Goal: Task Accomplishment & Management: Use online tool/utility

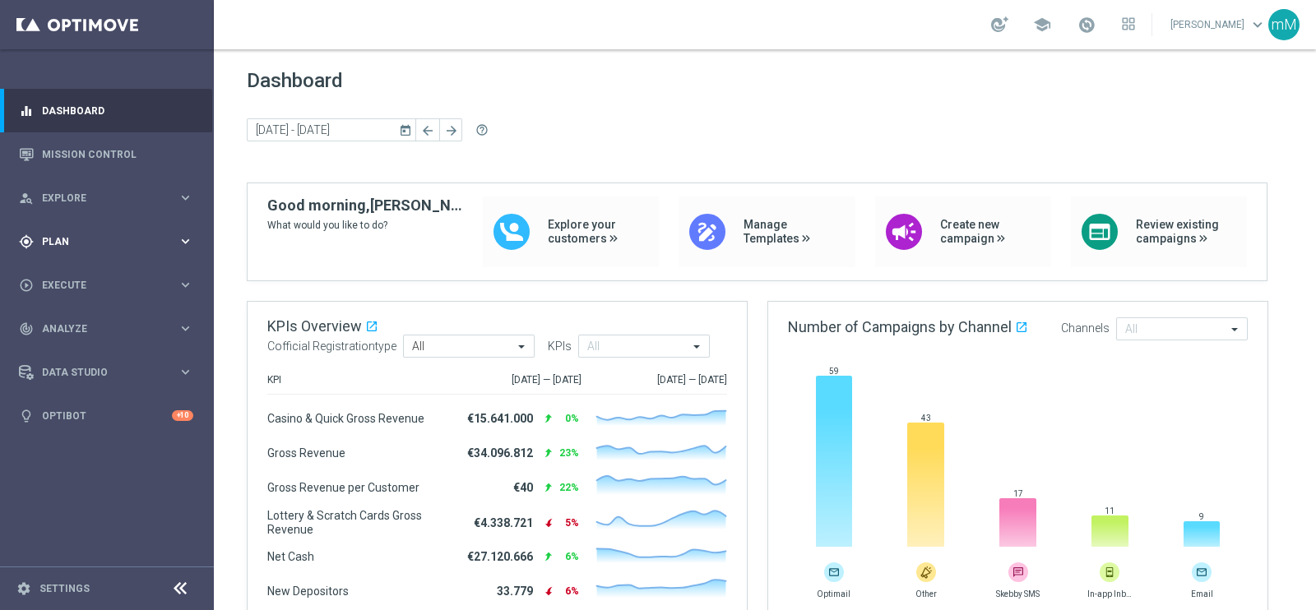
click at [67, 238] on span "Plan" at bounding box center [110, 242] width 136 height 10
click at [74, 318] on button "Templates keyboard_arrow_right" at bounding box center [118, 324] width 151 height 13
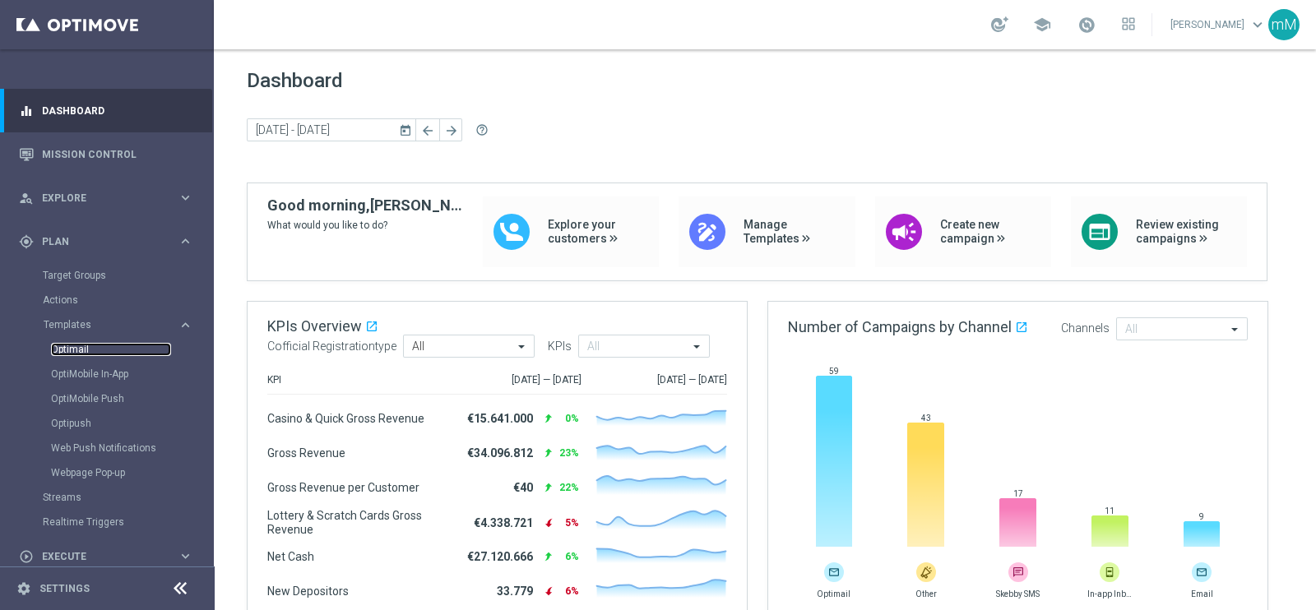
click at [86, 355] on link "Optimail" at bounding box center [111, 349] width 120 height 13
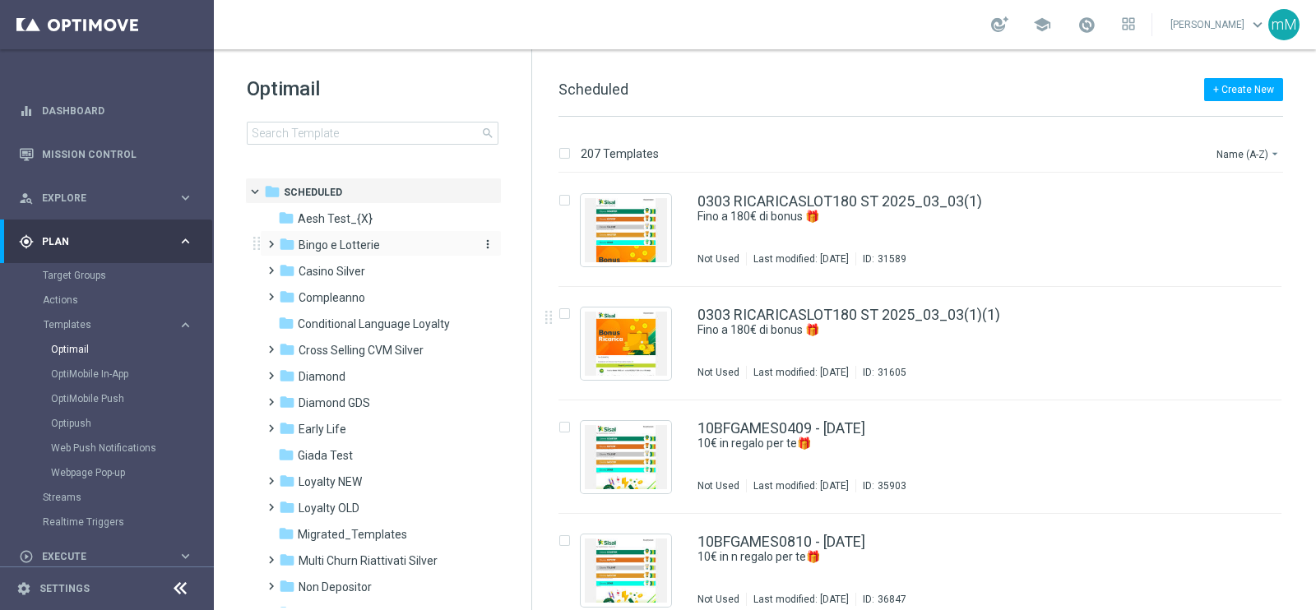
click at [358, 247] on span "Bingo e Lotterie" at bounding box center [338, 245] width 81 height 15
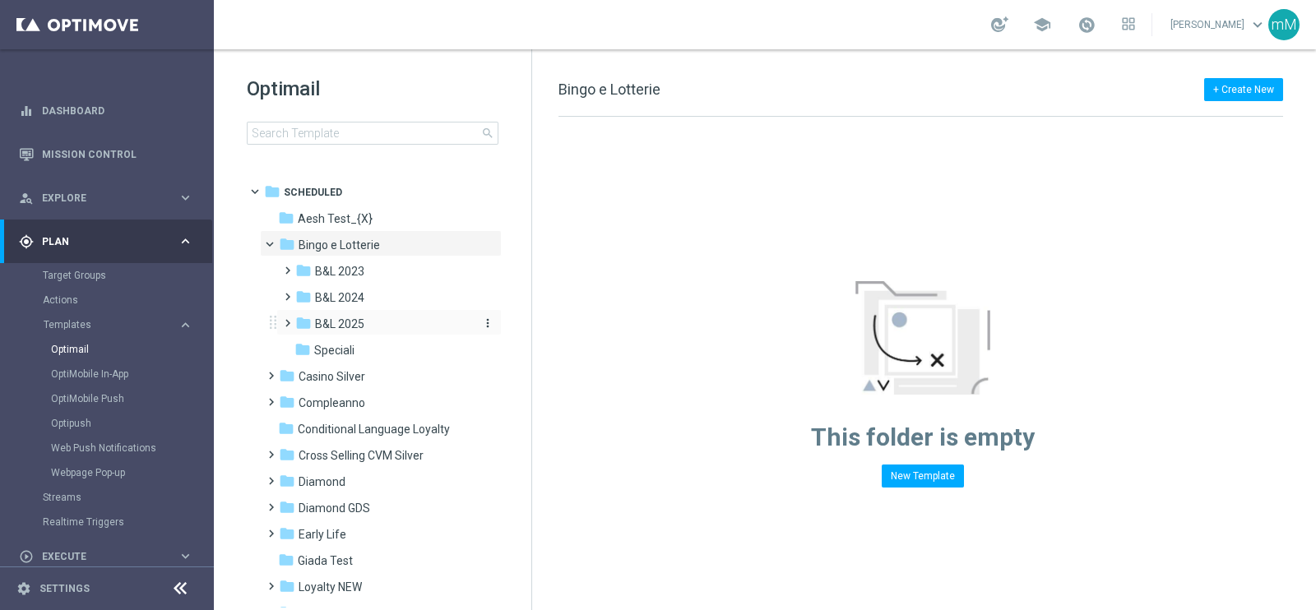
click at [360, 315] on div "folder B&L 2025" at bounding box center [382, 324] width 175 height 19
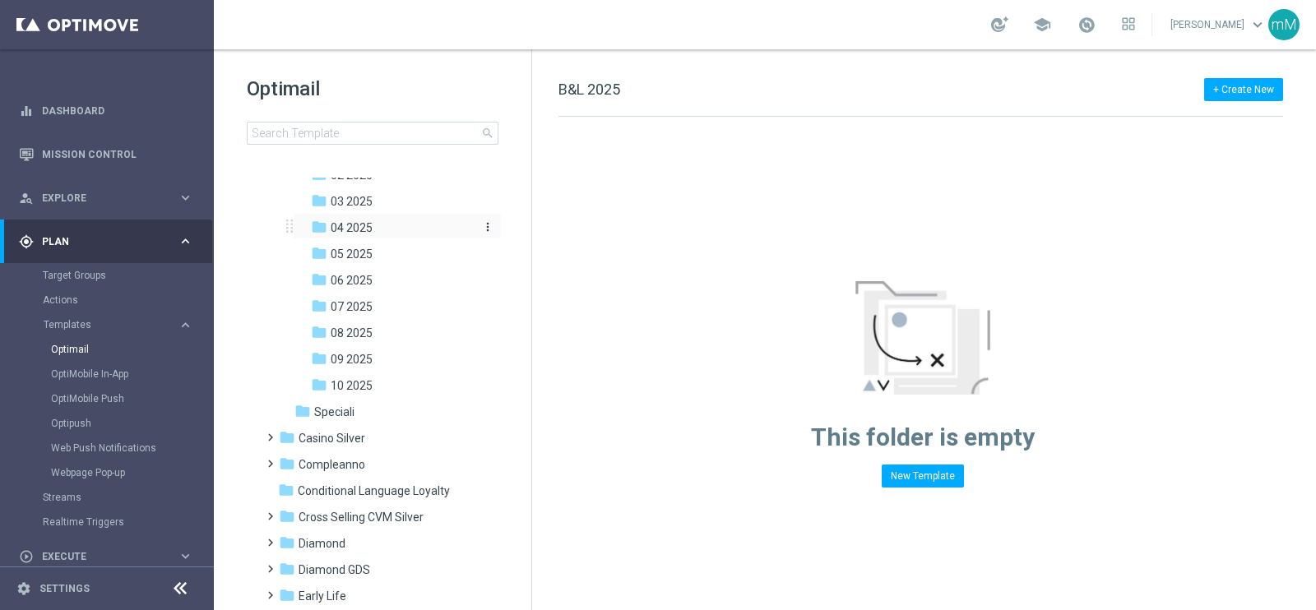
scroll to position [205, 0]
click at [373, 382] on div "folder 10 2025" at bounding box center [392, 382] width 162 height 19
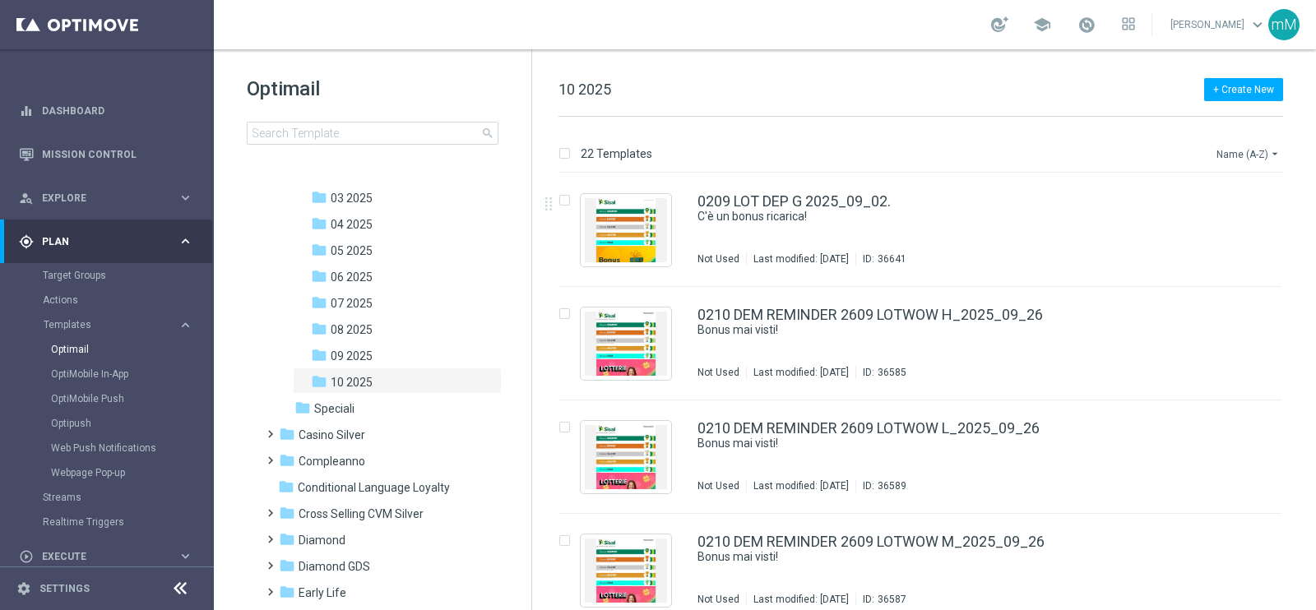
click at [1271, 152] on icon "arrow_drop_down" at bounding box center [1274, 153] width 13 height 13
click at [1233, 220] on div "Date Modified (Newest)" at bounding box center [1217, 226] width 132 height 23
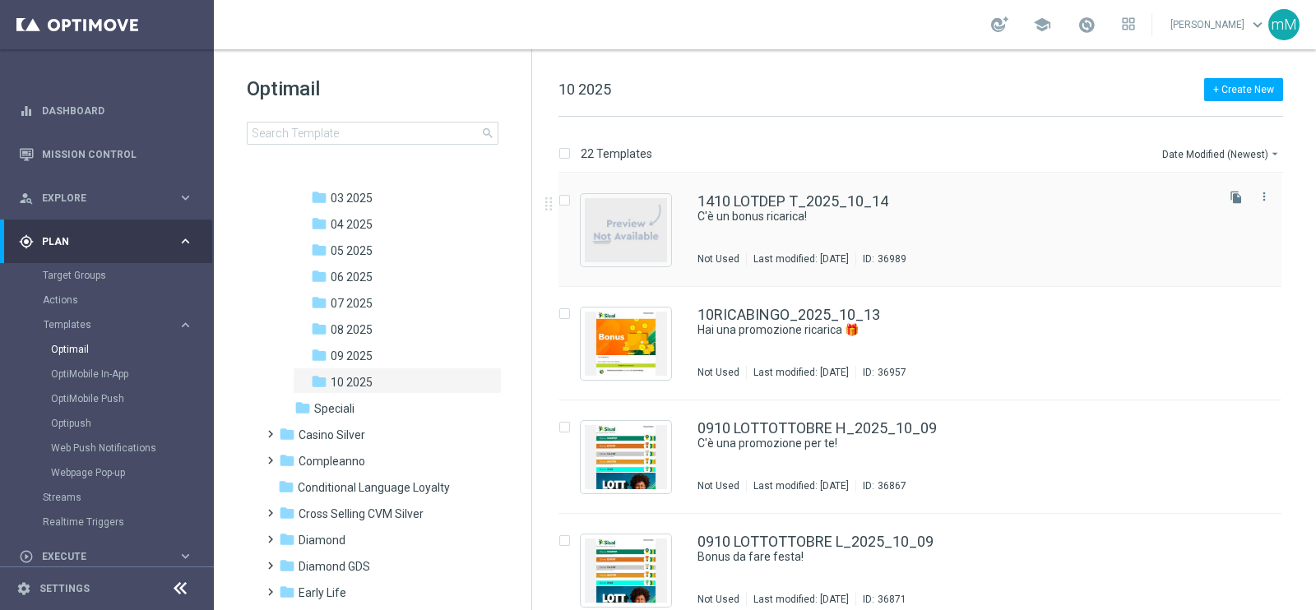
click at [829, 230] on div "1410 LOTDEP T_2025_10_14 C'è un bonus ricarica! Not Used Last modified: [DATE] …" at bounding box center [954, 230] width 515 height 72
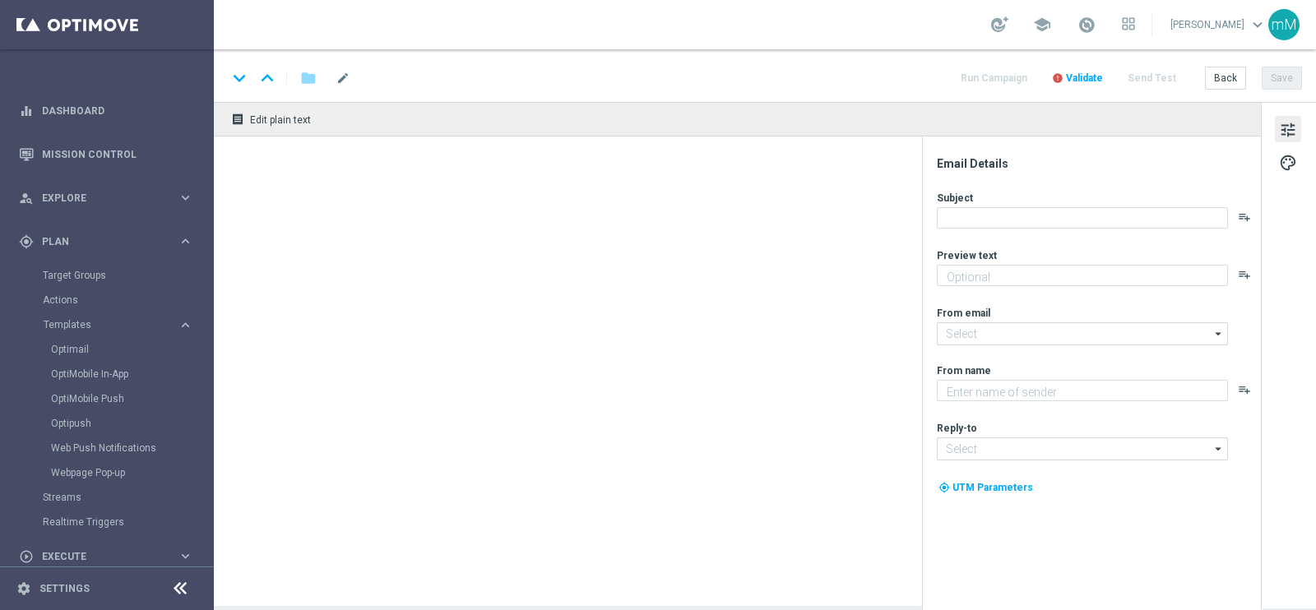
type textarea "Per te fino a 25.000 Sisal point"
type textarea "Sisal"
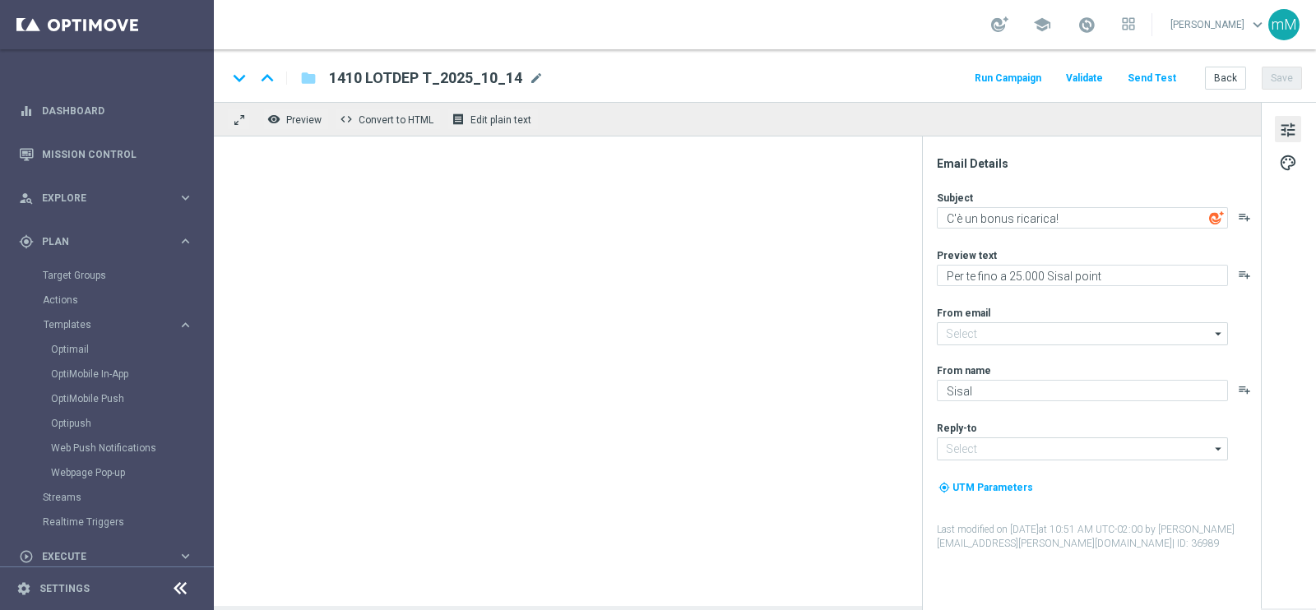
type input "[EMAIL_ADDRESS][DOMAIN_NAME]"
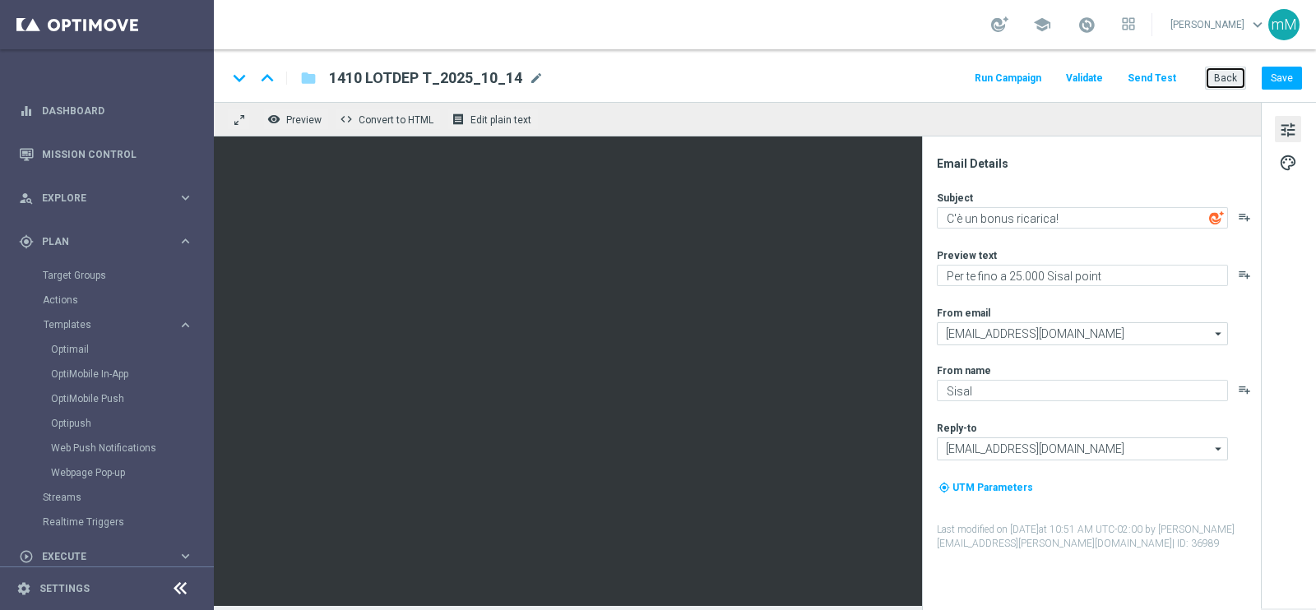
click at [1229, 76] on button "Back" at bounding box center [1225, 78] width 41 height 23
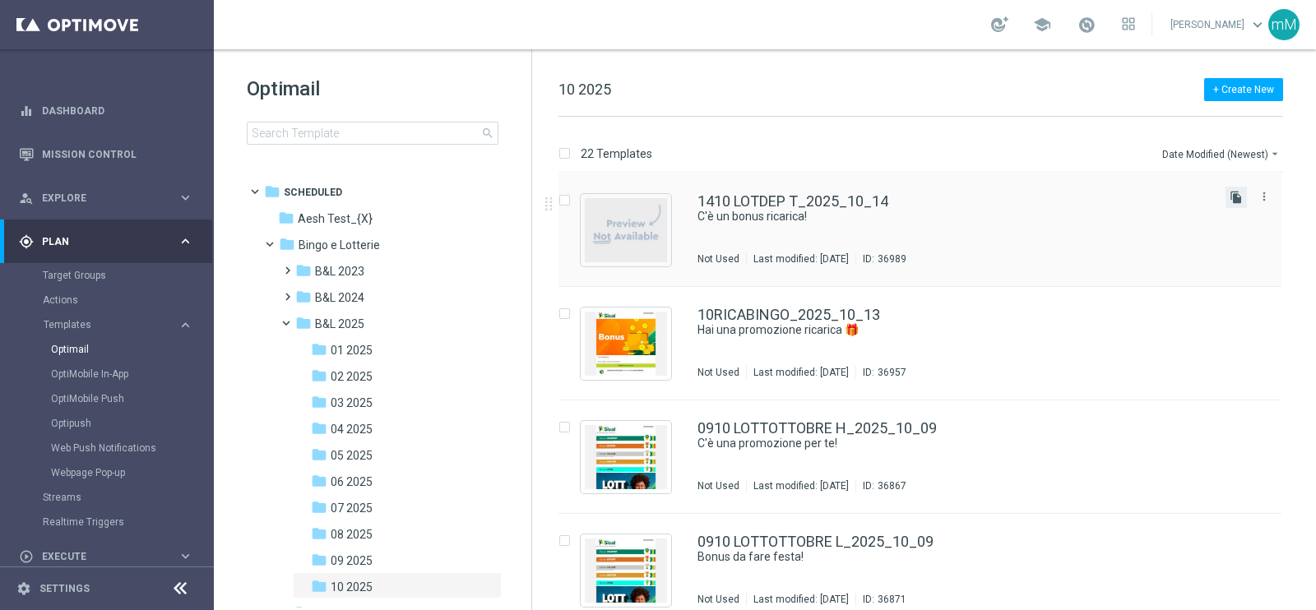
click at [1231, 196] on icon "file_copy" at bounding box center [1235, 197] width 13 height 13
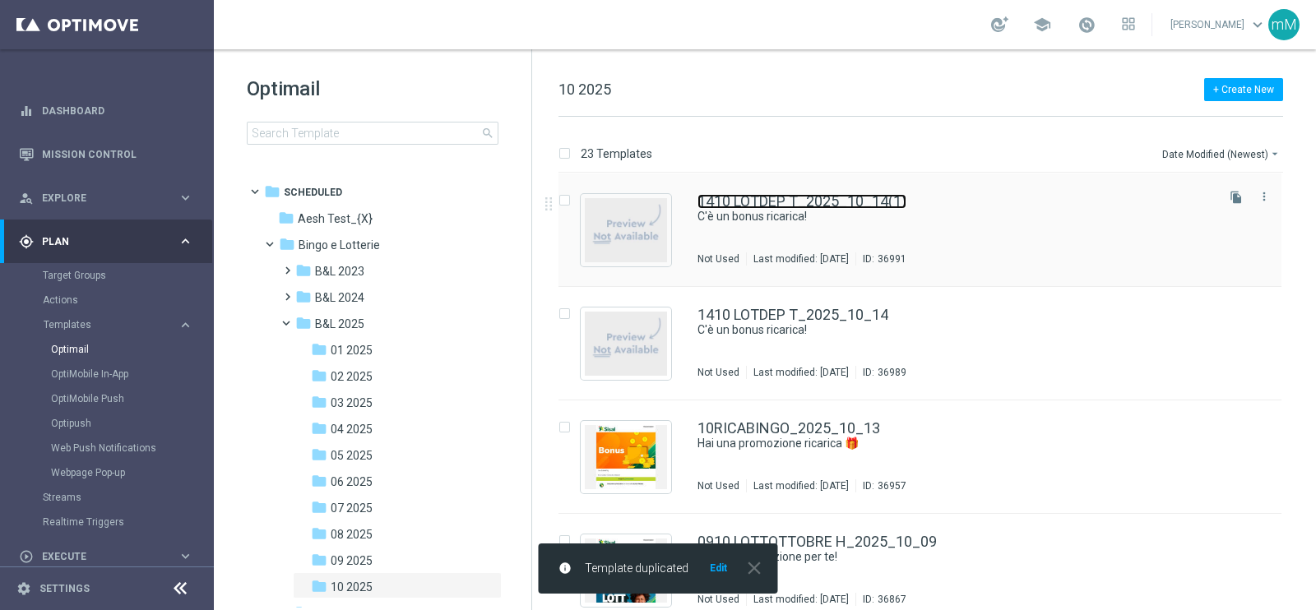
click at [736, 206] on link "1410 LOTDEP T_2025_10_14(1)" at bounding box center [801, 201] width 209 height 15
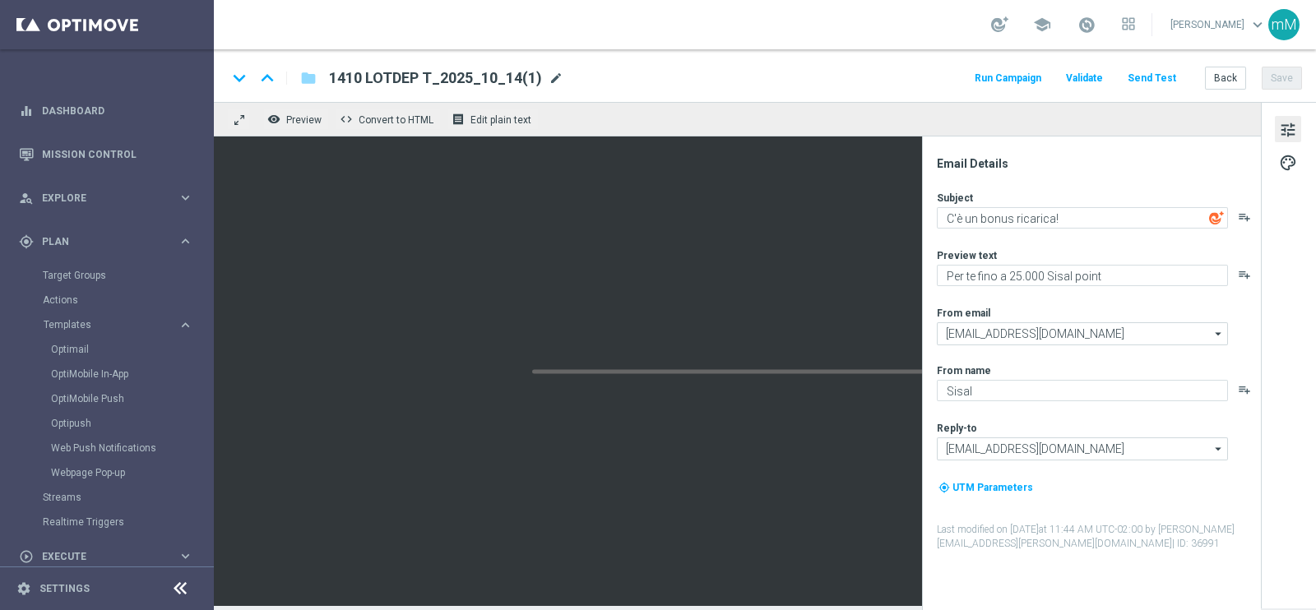
click at [553, 76] on span "mode_edit" at bounding box center [555, 78] width 15 height 15
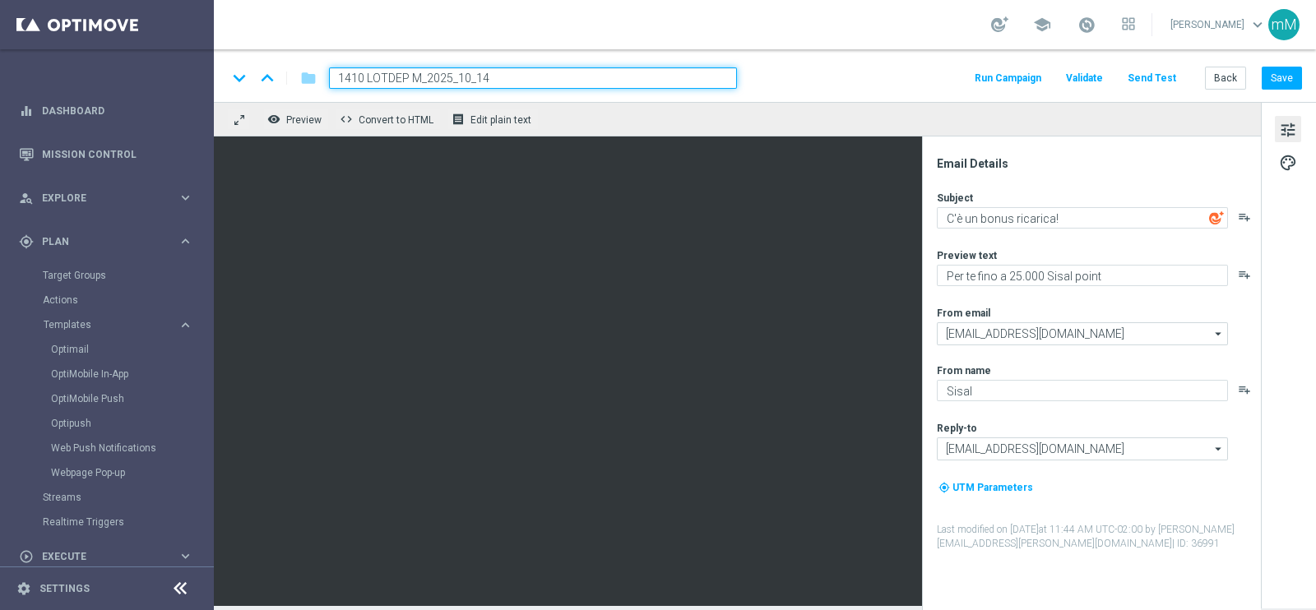
type input "1410 LOTDEP M_2025_10_14"
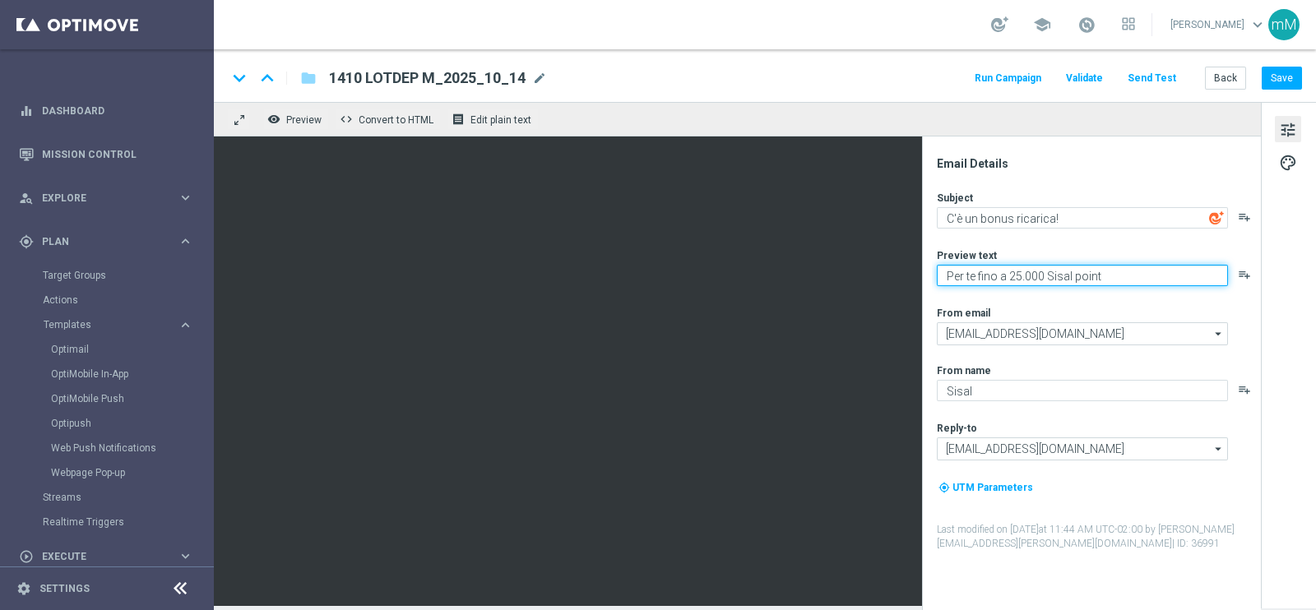
click at [1020, 277] on textarea "Per te fino a 25.000 Sisal point" at bounding box center [1082, 275] width 291 height 21
type textarea "Per [PERSON_NAME] a 20.000 Sisal point"
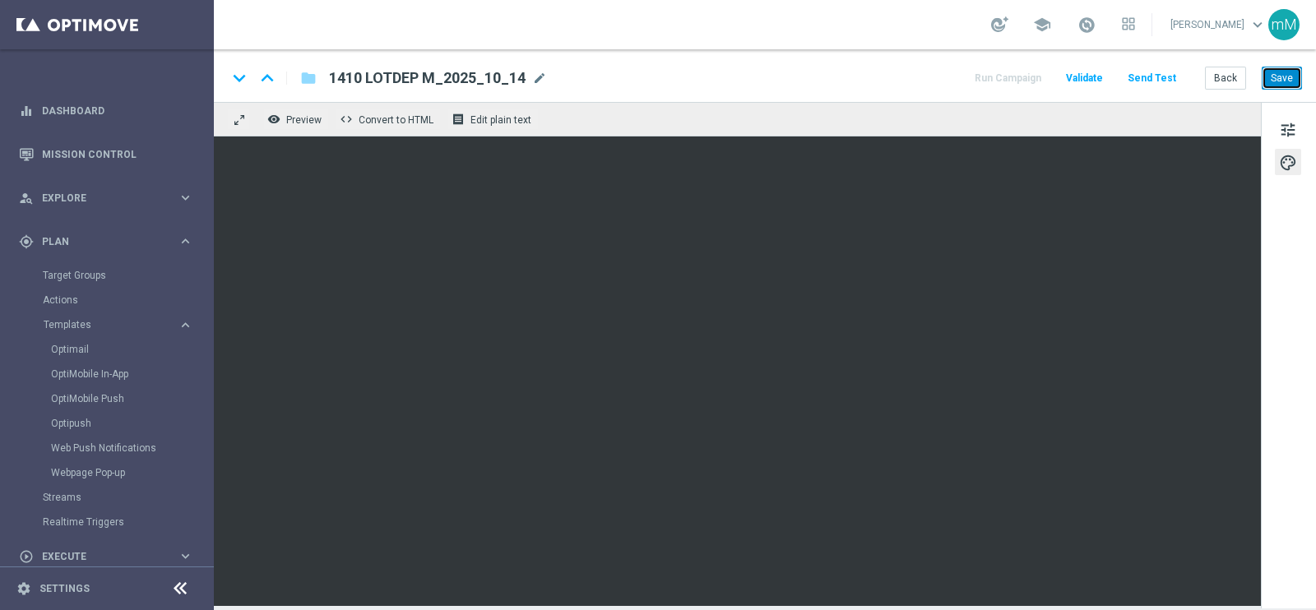
click at [1287, 71] on button "Save" at bounding box center [1281, 78] width 40 height 23
click at [1236, 72] on button "Back" at bounding box center [1225, 78] width 41 height 23
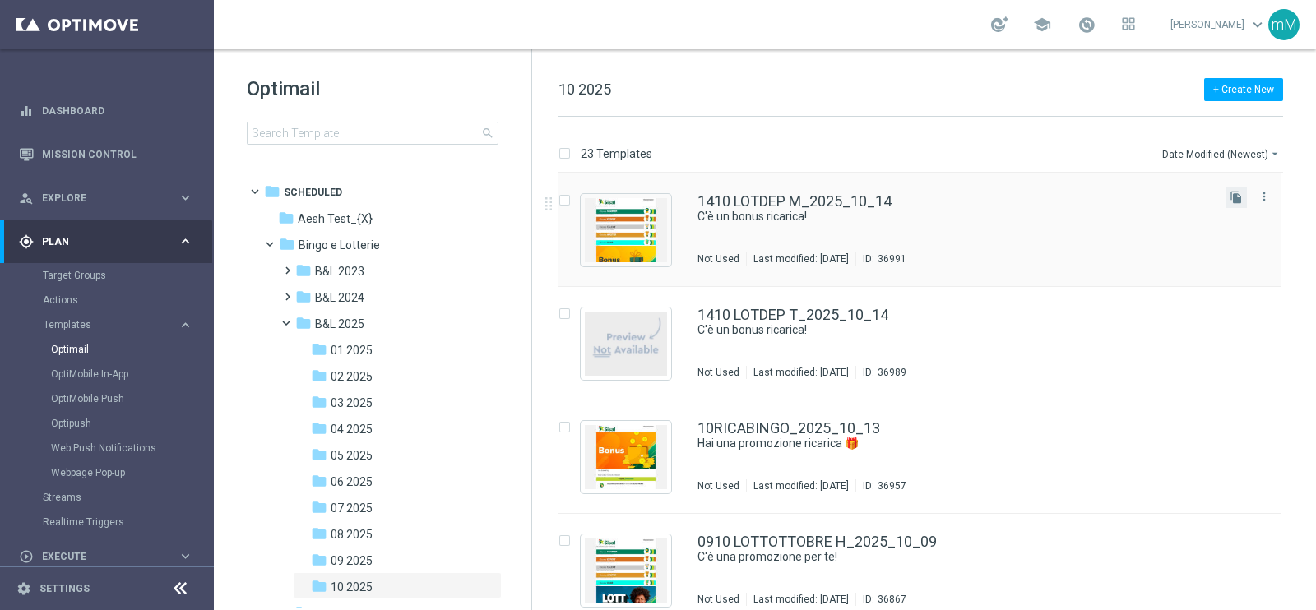
click at [1225, 200] on button "file_copy" at bounding box center [1235, 197] width 21 height 21
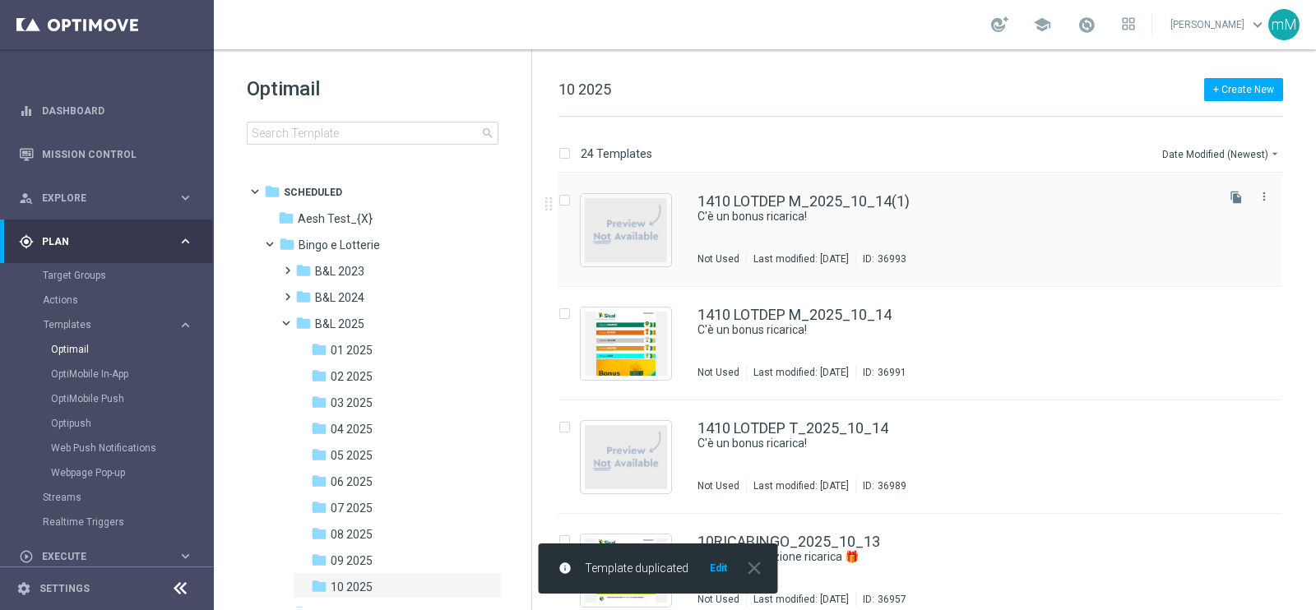
click at [914, 199] on div "1410 LOTDEP M_2025_10_14(1)" at bounding box center [954, 201] width 515 height 15
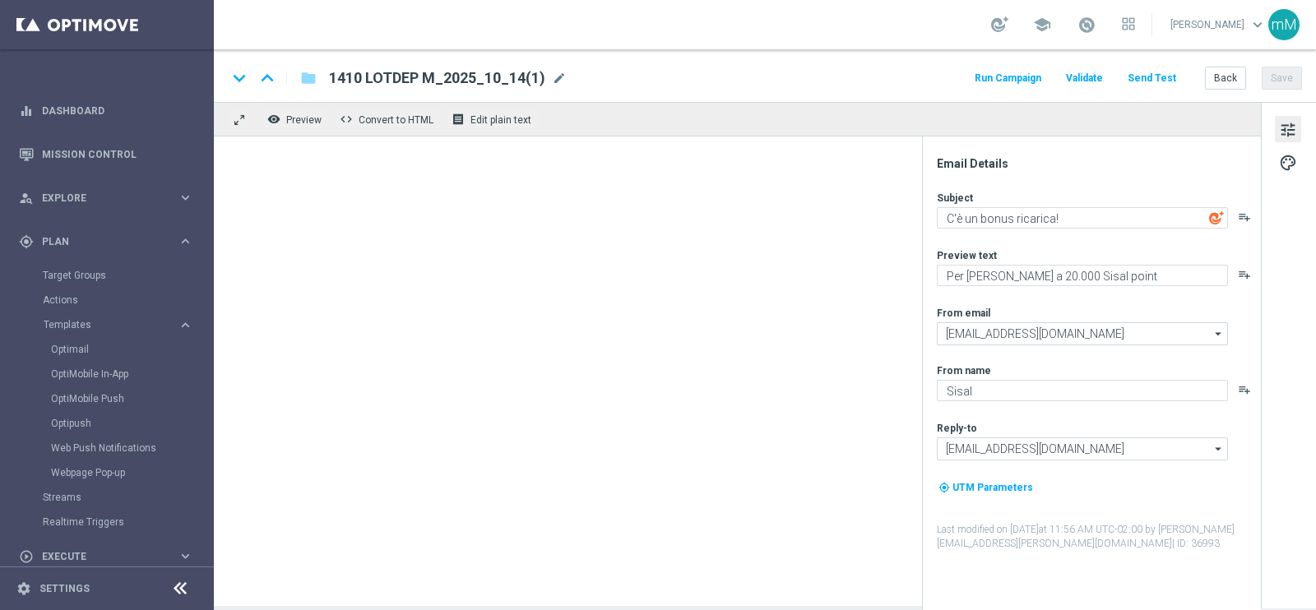
drag, startPoint x: 557, startPoint y: 72, endPoint x: 571, endPoint y: 80, distance: 16.9
click at [557, 72] on span "mode_edit" at bounding box center [559, 78] width 15 height 15
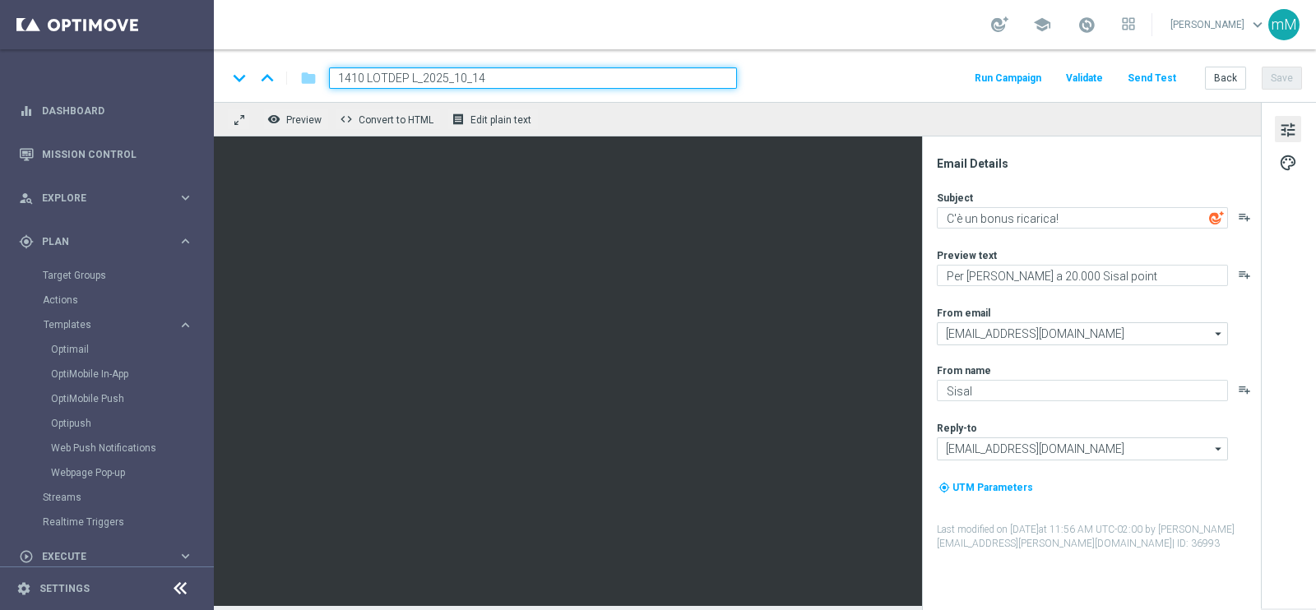
type input "1410 LOTDEP L_2025_10_14"
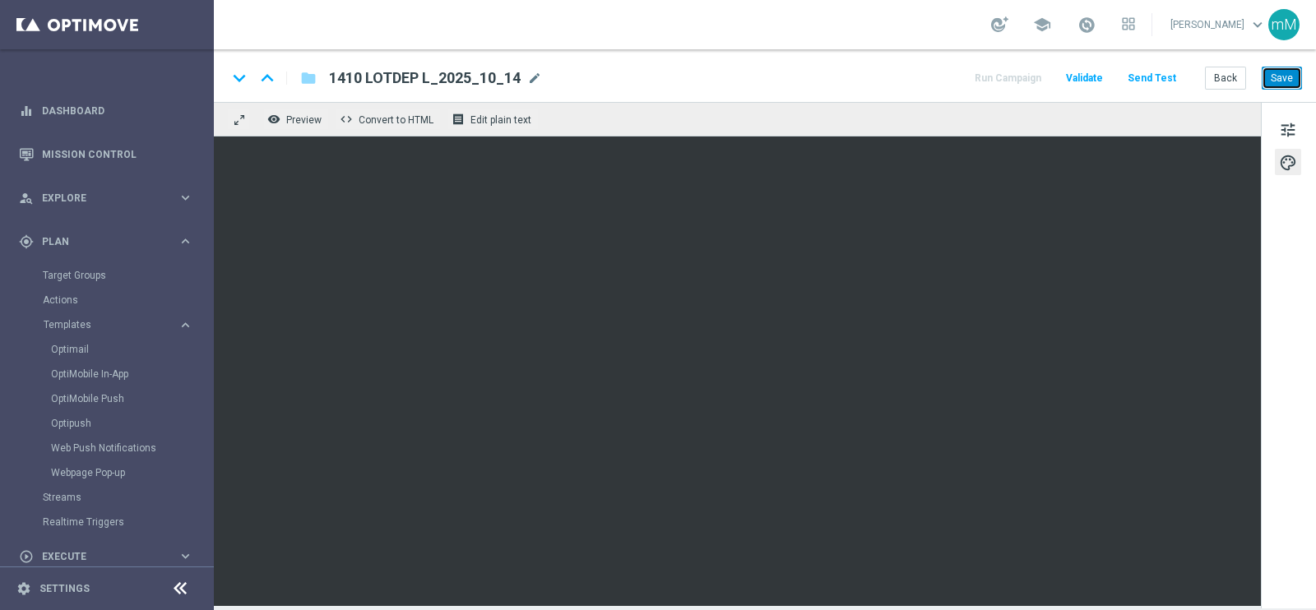
click at [1287, 78] on button "Save" at bounding box center [1281, 78] width 40 height 23
click at [1216, 78] on button "Back" at bounding box center [1225, 78] width 41 height 23
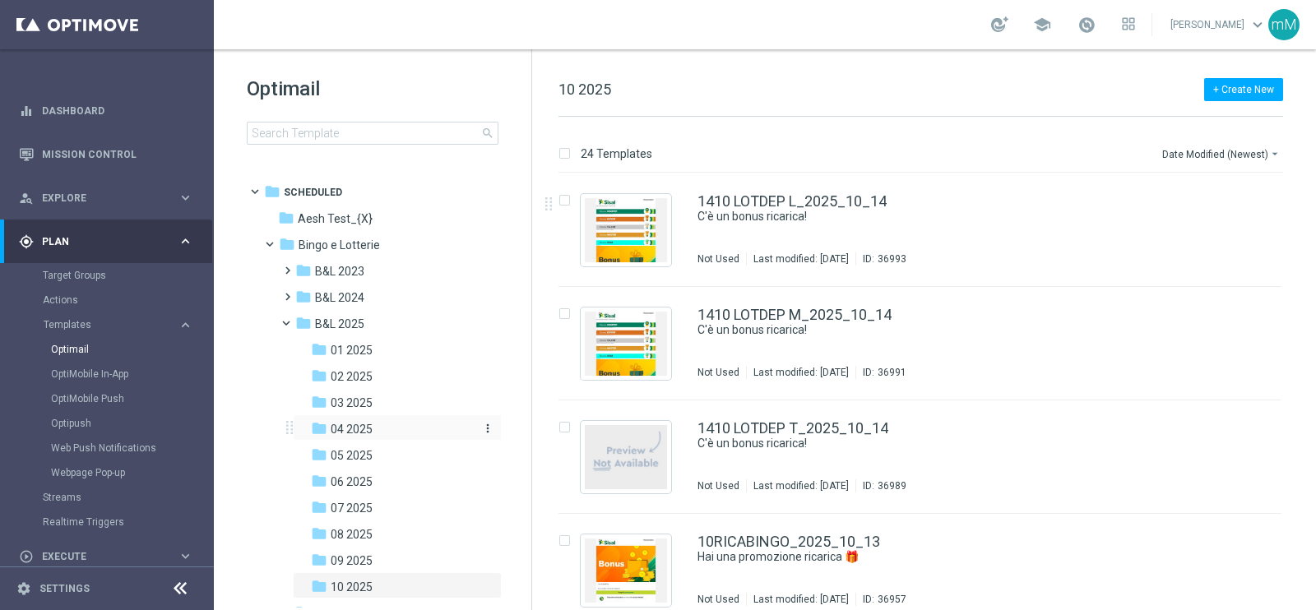
scroll to position [102, 0]
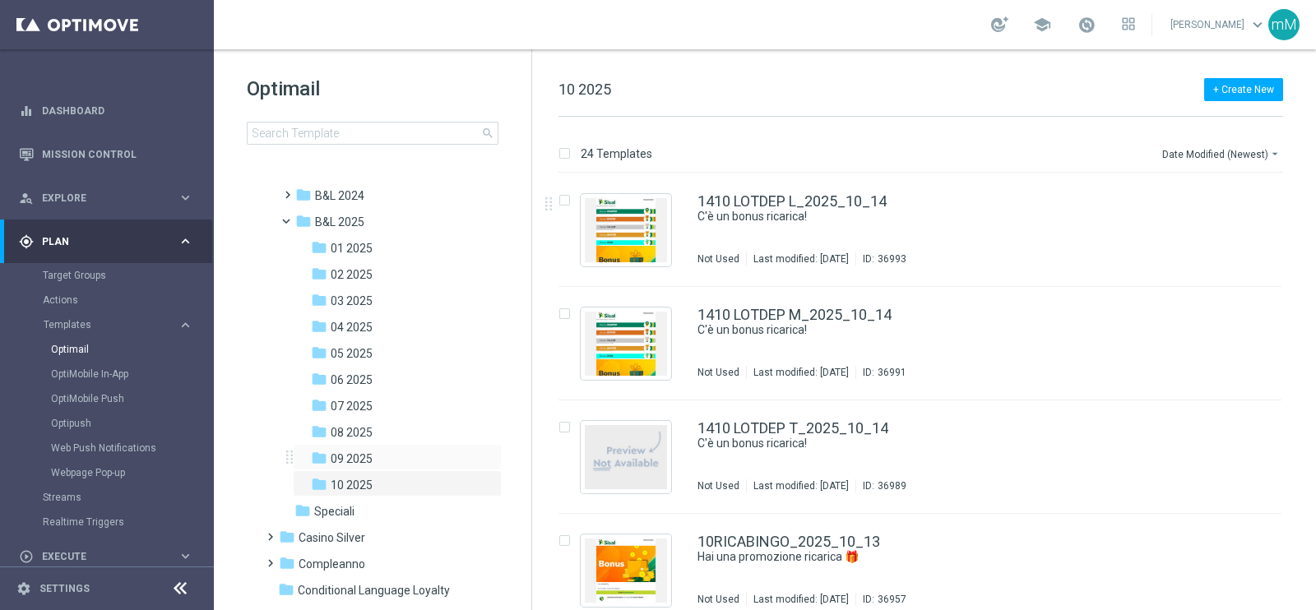
click at [359, 447] on div "folder 09 2025 more_vert" at bounding box center [397, 457] width 209 height 26
click at [358, 460] on span "09 2025" at bounding box center [352, 458] width 42 height 15
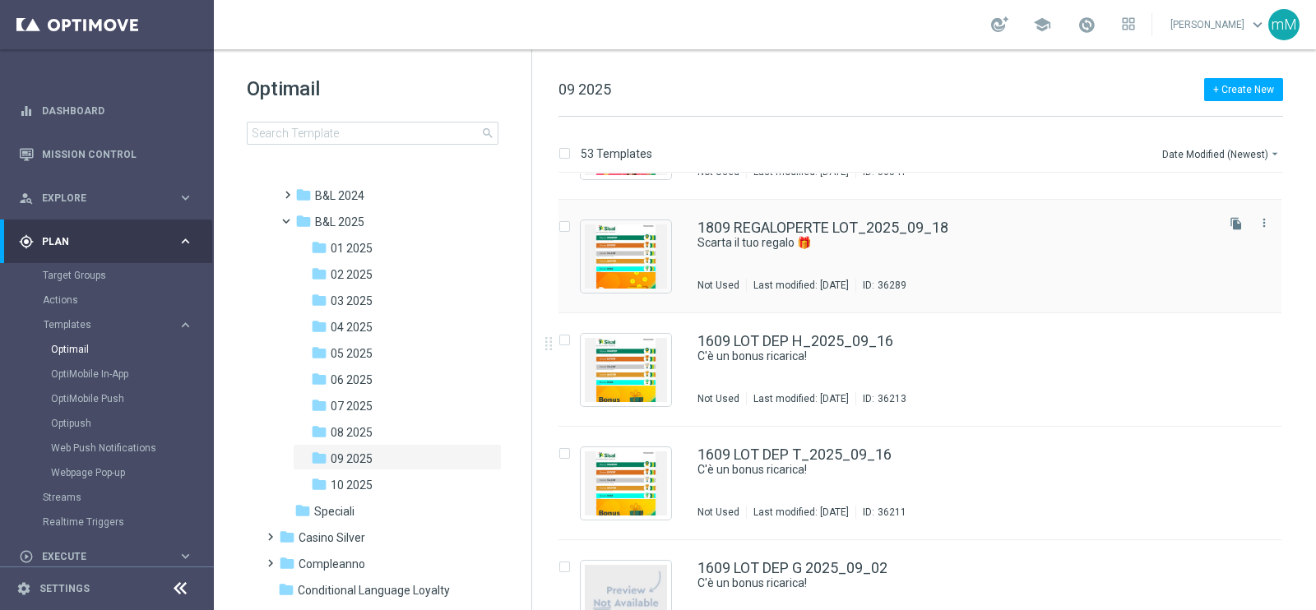
scroll to position [2769, 0]
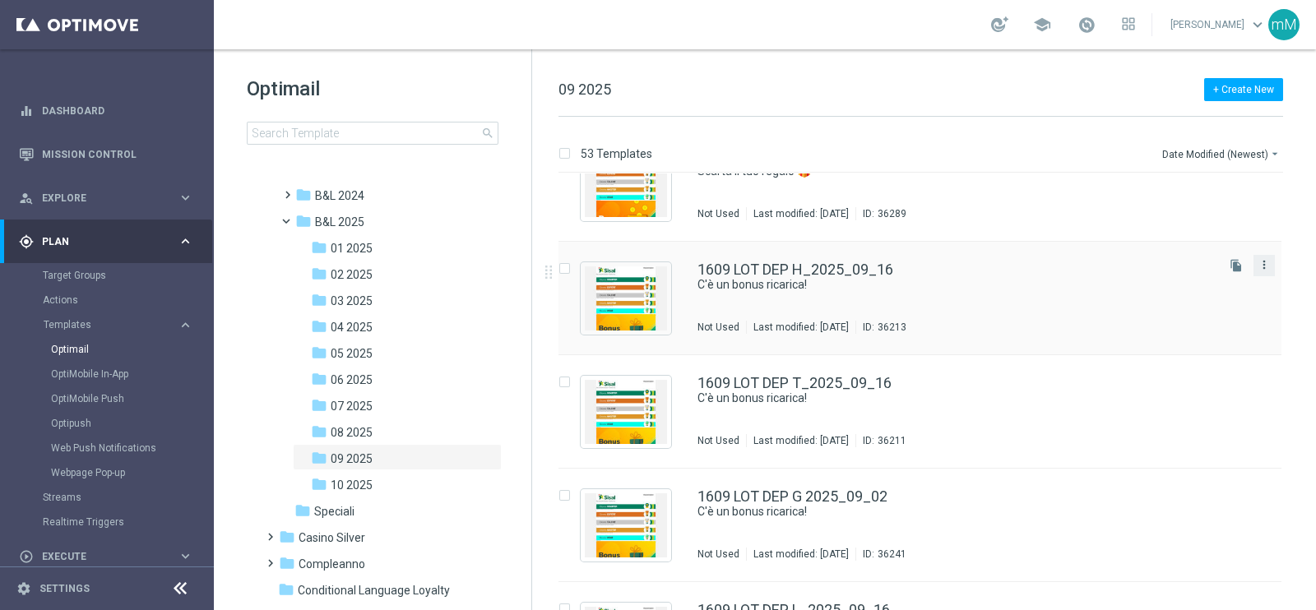
click at [1262, 261] on icon "more_vert" at bounding box center [1263, 264] width 13 height 13
click at [1155, 299] on span "Copy To" at bounding box center [1164, 305] width 36 height 12
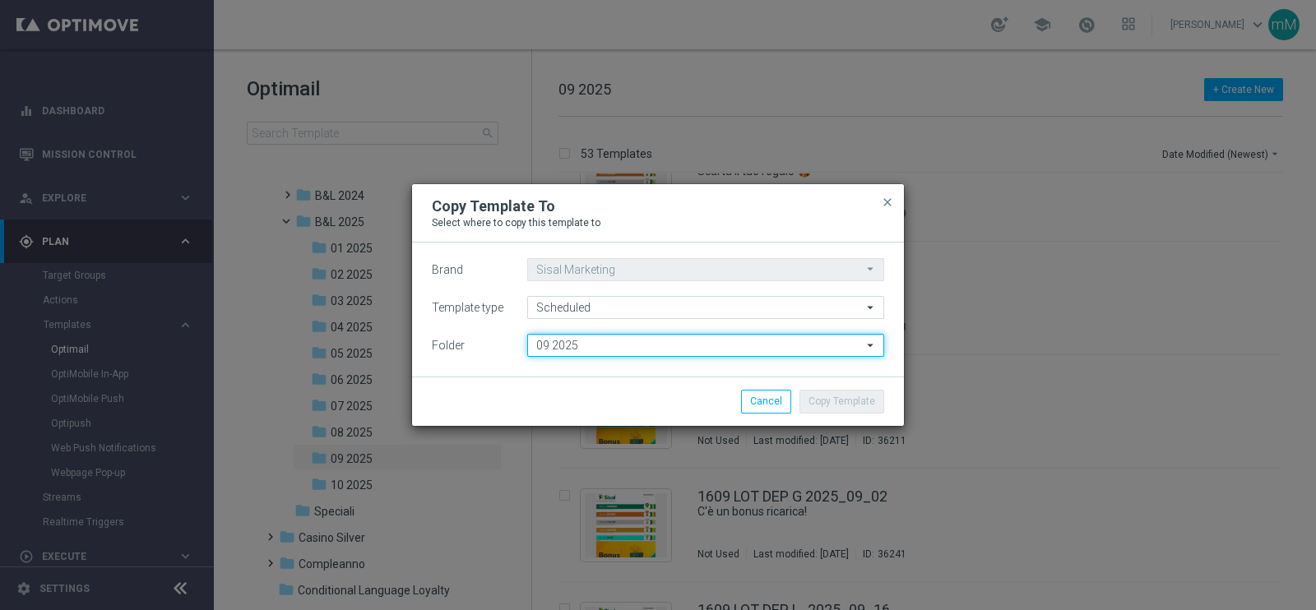
click at [553, 336] on input "09 2025" at bounding box center [705, 345] width 357 height 23
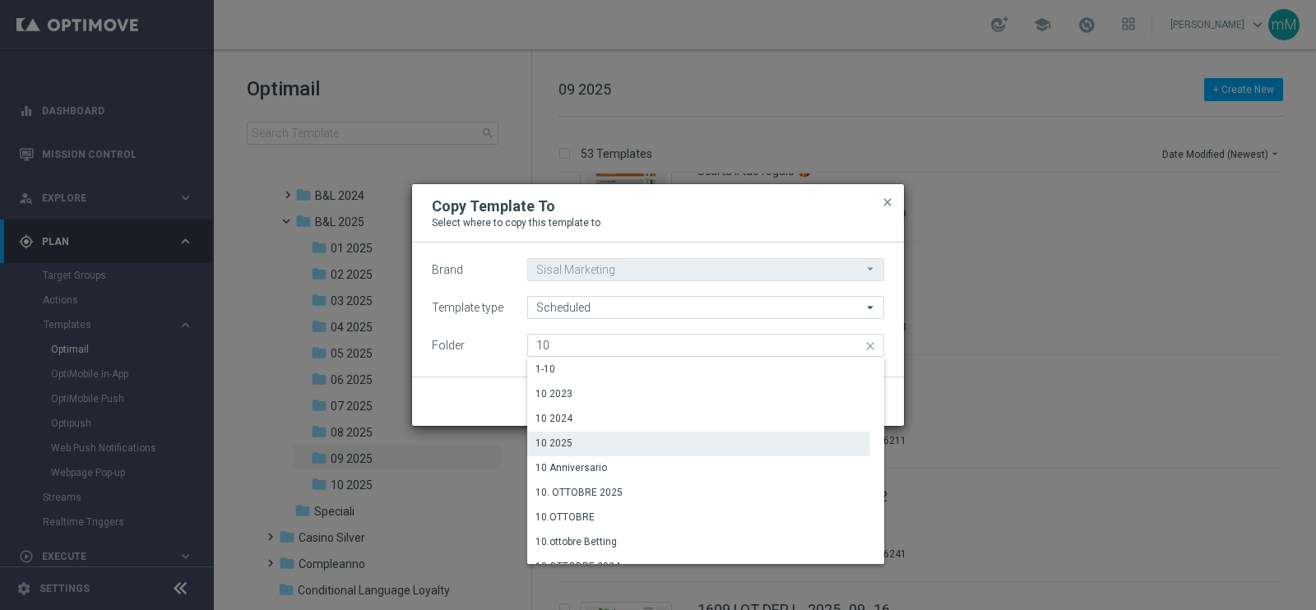
click at [581, 443] on div "10 2025" at bounding box center [698, 443] width 343 height 23
type input "10 2025"
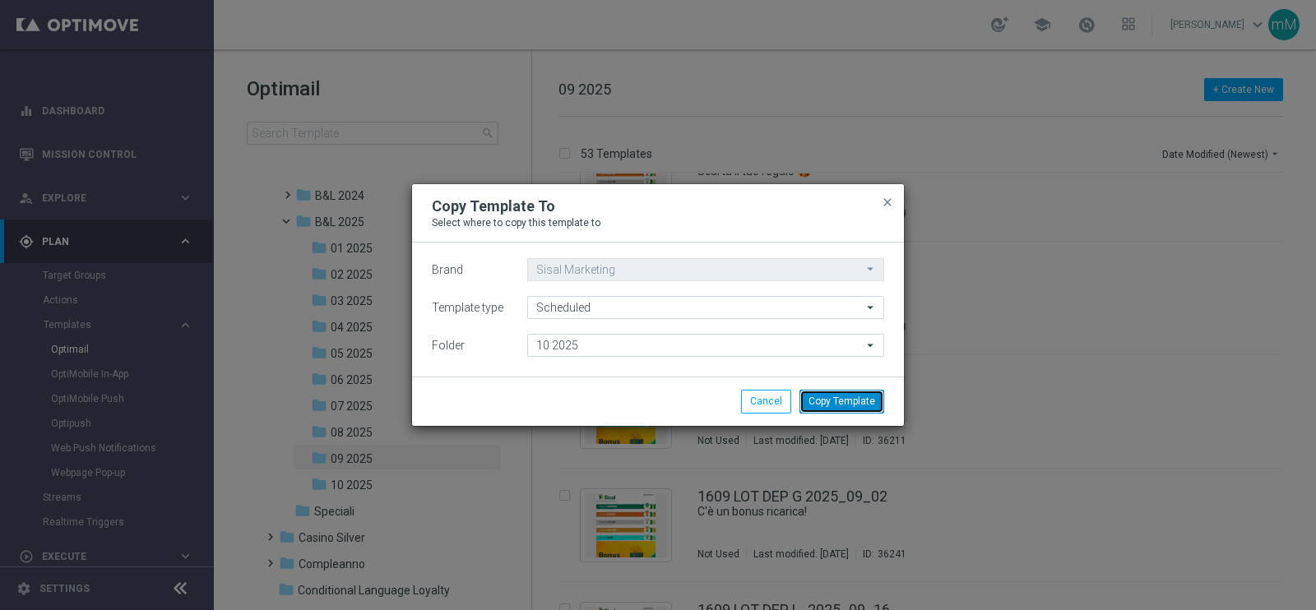
click at [826, 390] on button "Copy Template" at bounding box center [841, 401] width 85 height 23
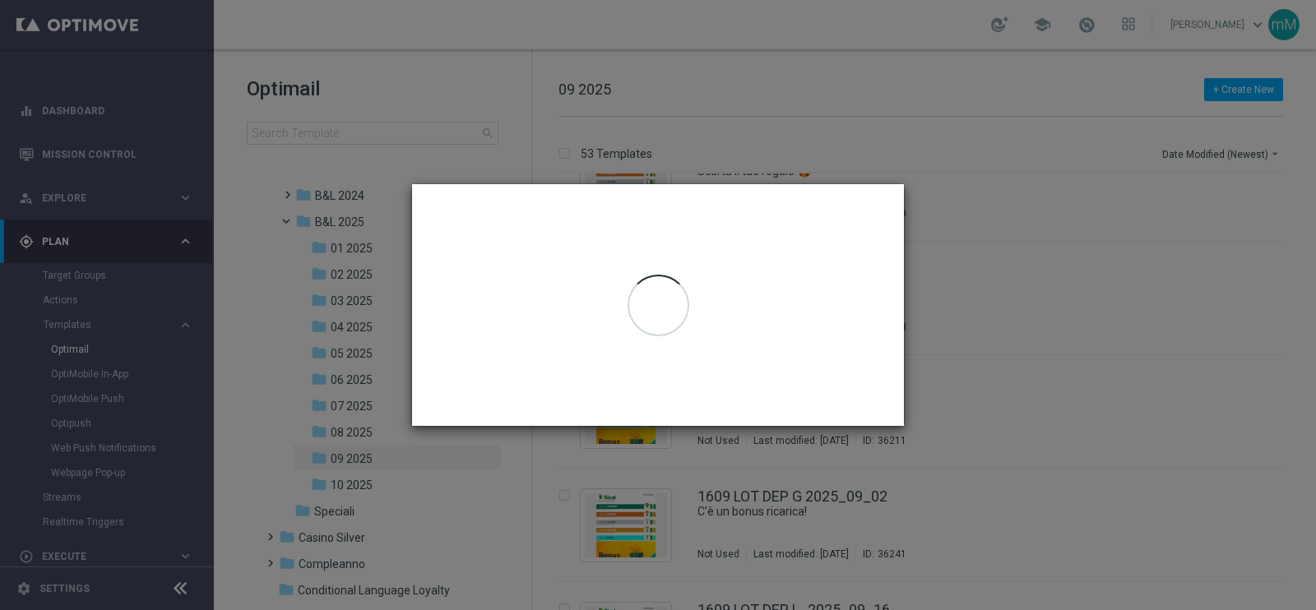
scroll to position [0, 0]
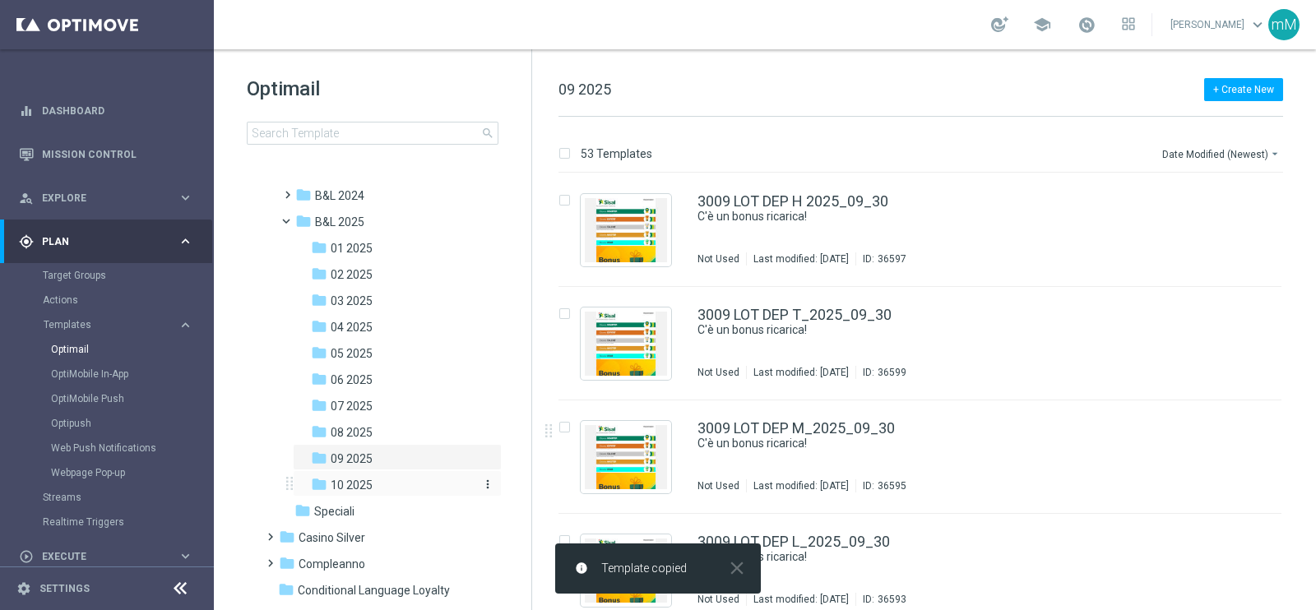
click at [387, 484] on div "folder 10 2025" at bounding box center [392, 485] width 162 height 19
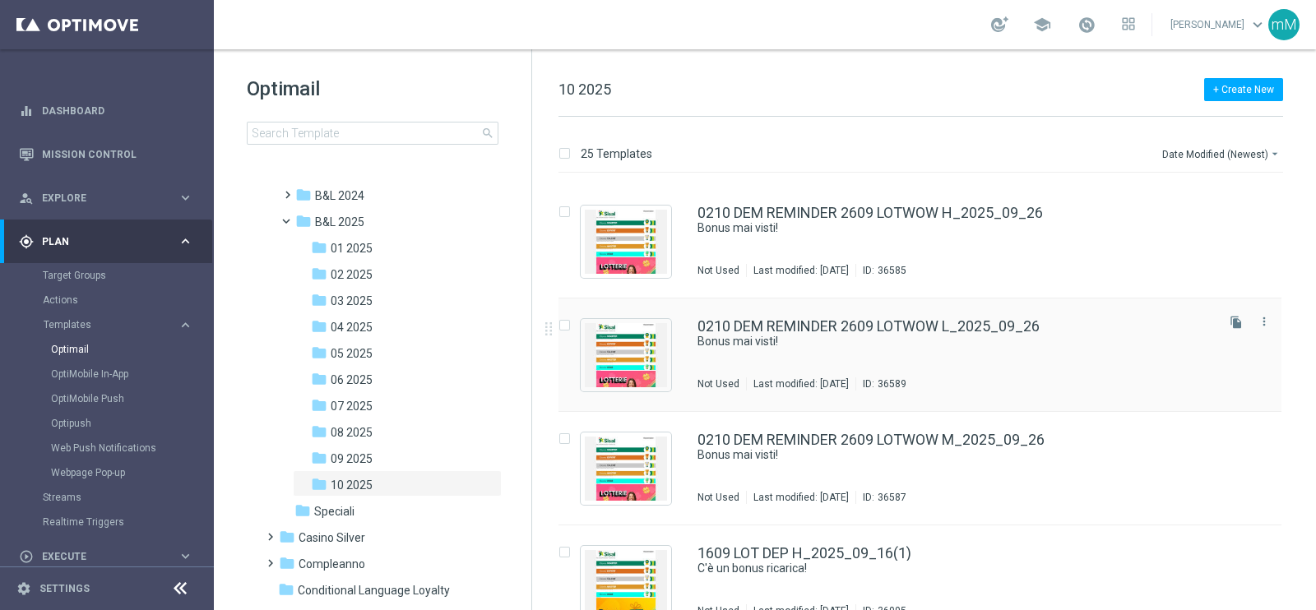
scroll to position [2400, 0]
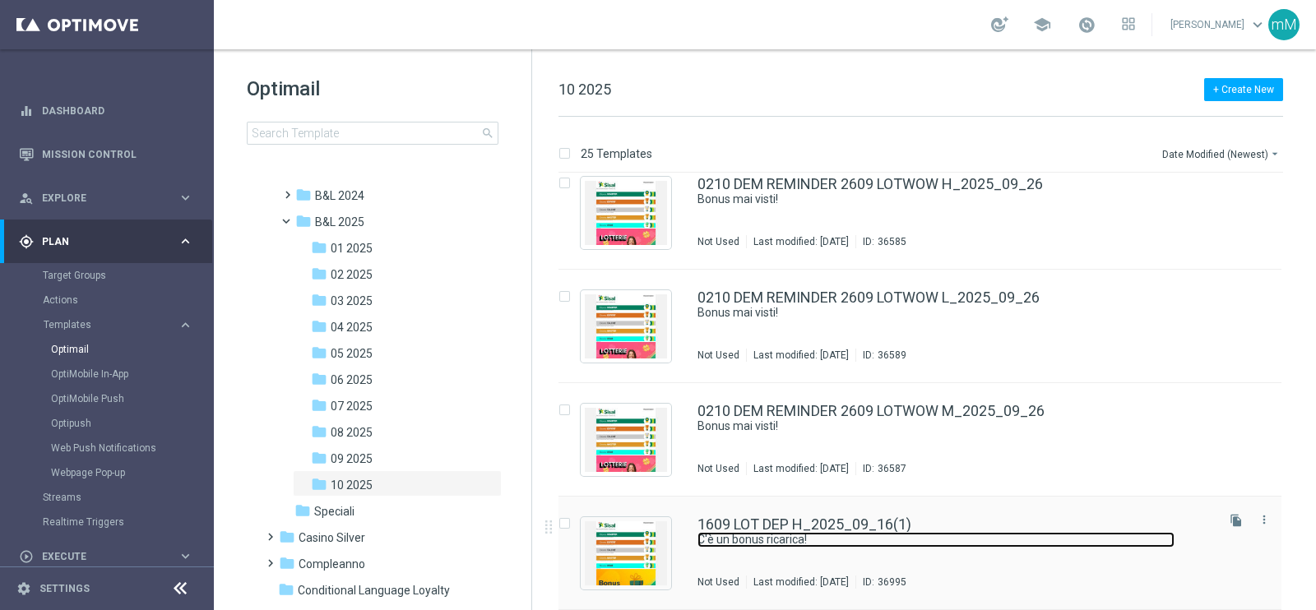
click at [761, 539] on link "C'è un bonus ricarica!" at bounding box center [935, 540] width 477 height 16
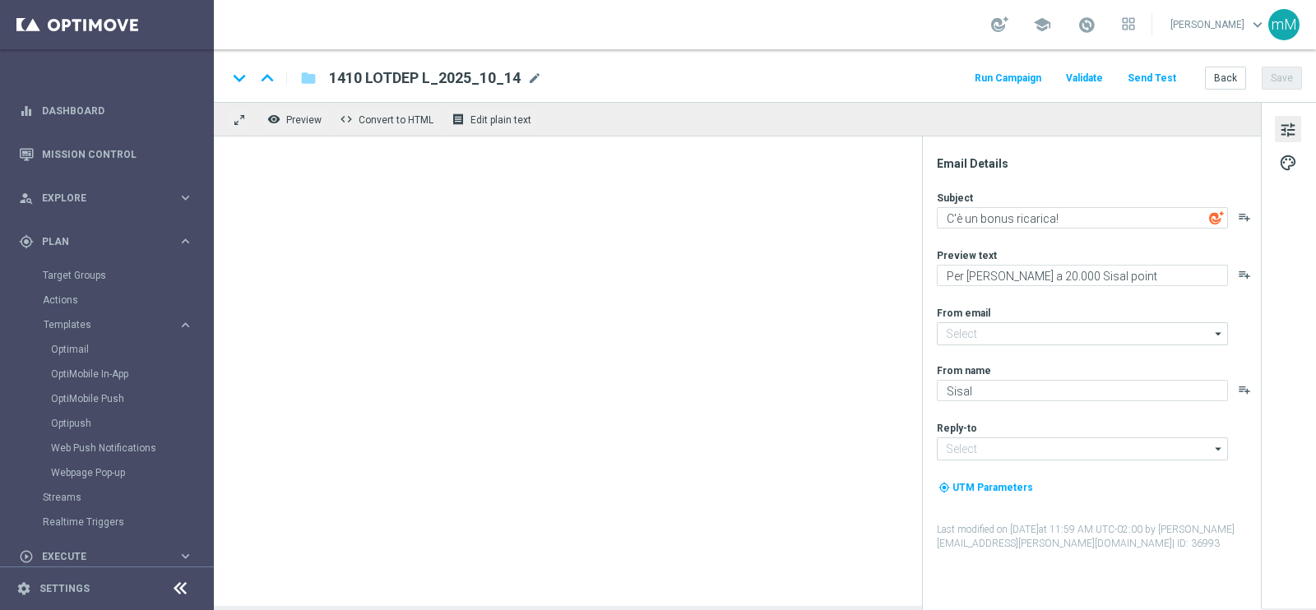
type textarea "Per [PERSON_NAME] a 30€ di bonus"
type input "[EMAIL_ADDRESS][DOMAIN_NAME]"
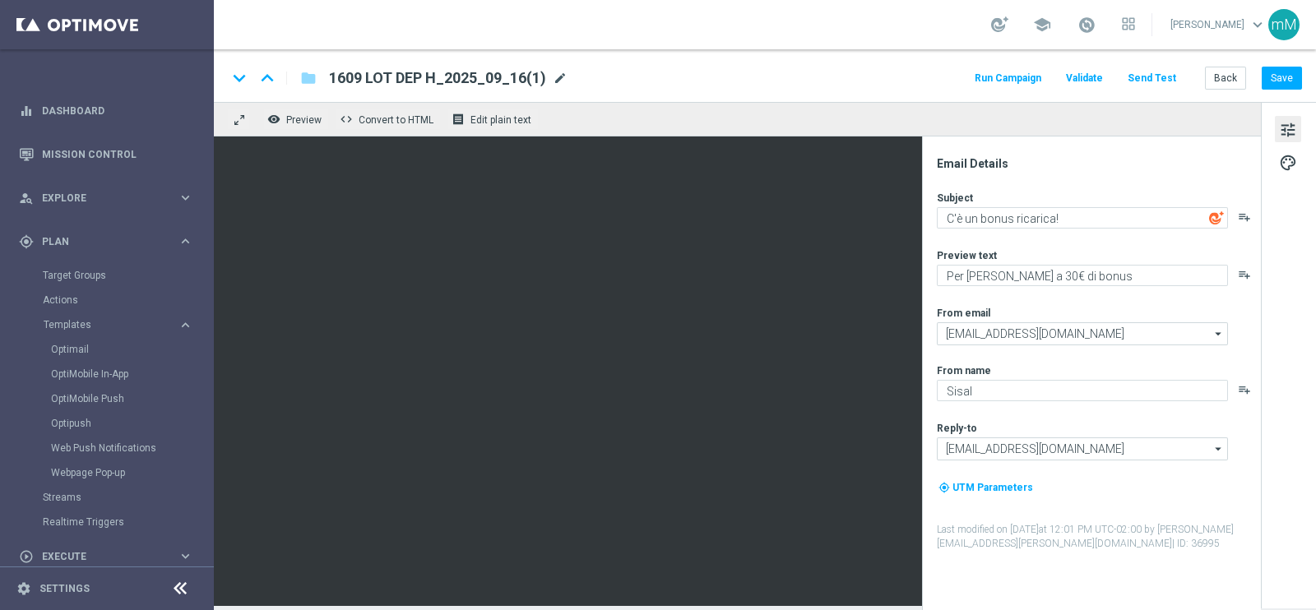
click at [565, 80] on span "mode_edit" at bounding box center [560, 78] width 15 height 15
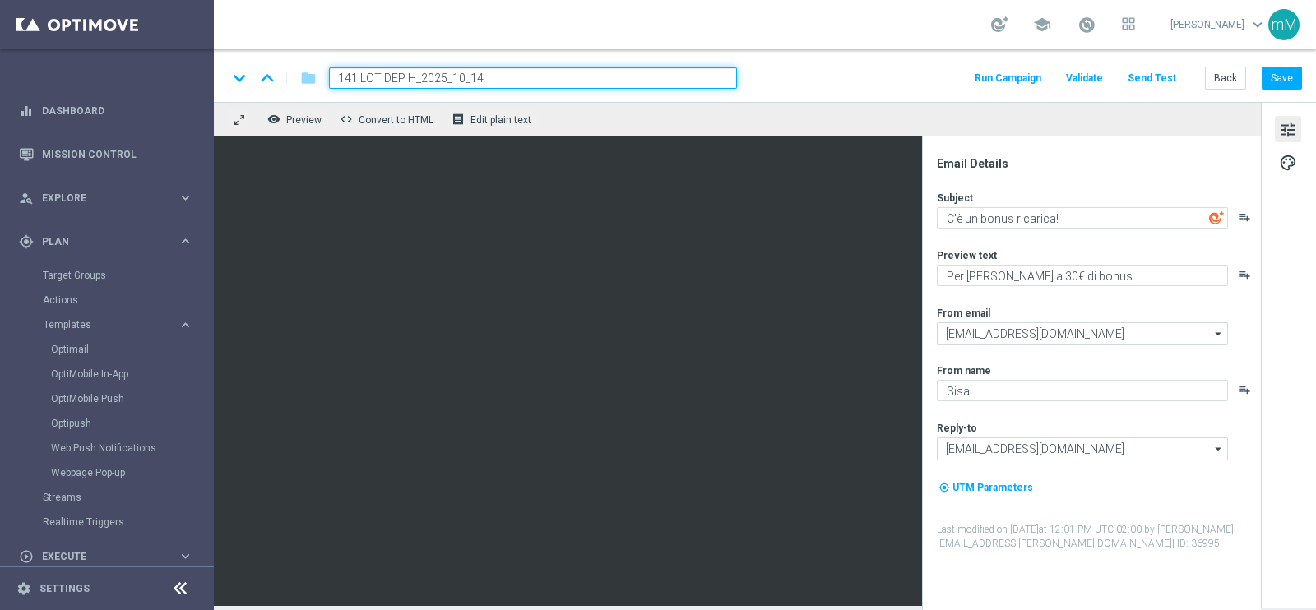
type input "1410 LOT DEP H_2025_10_14"
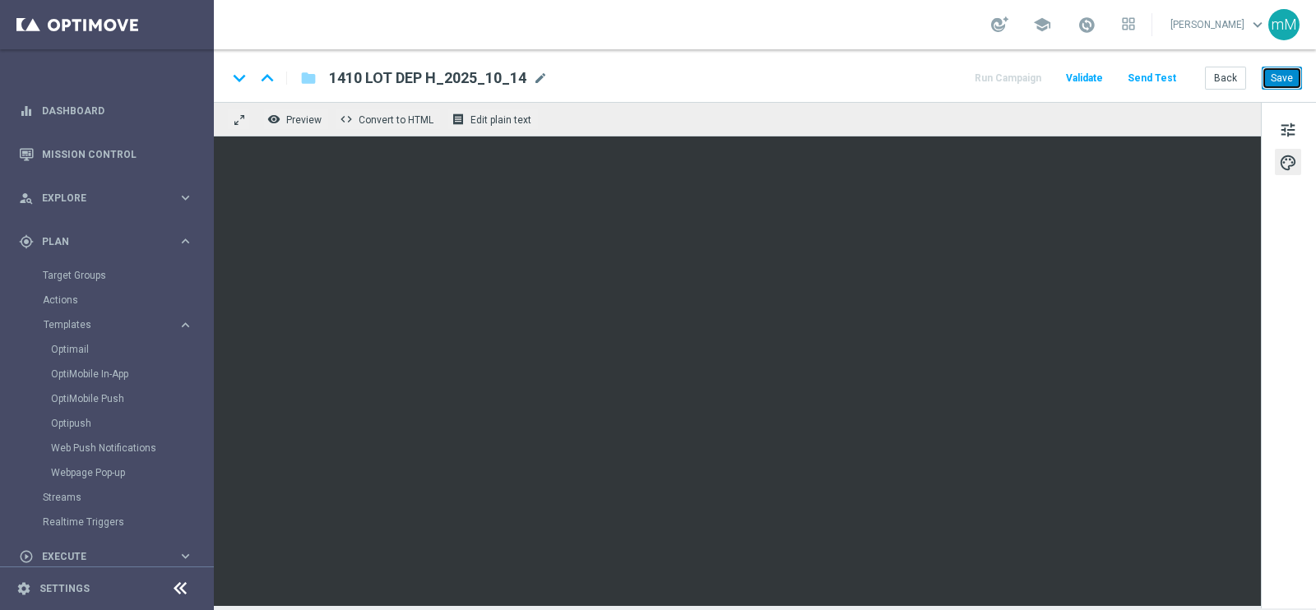
click at [1279, 72] on button "Save" at bounding box center [1281, 78] width 40 height 23
click at [1225, 84] on button "Back" at bounding box center [1225, 78] width 41 height 23
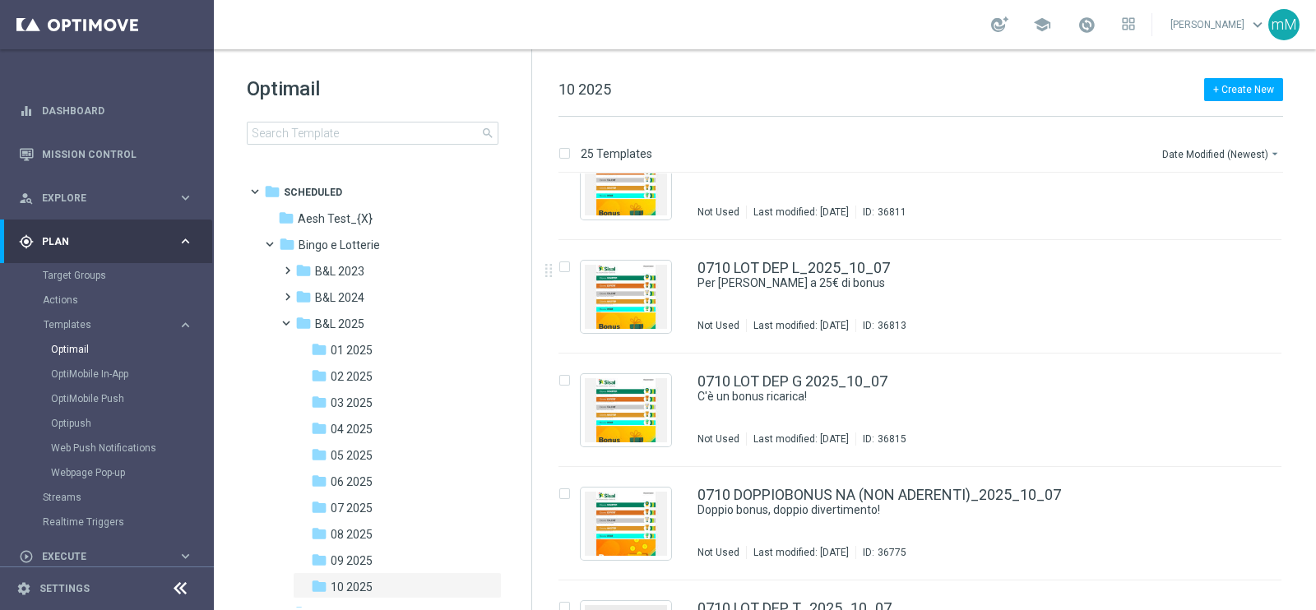
scroll to position [1335, 0]
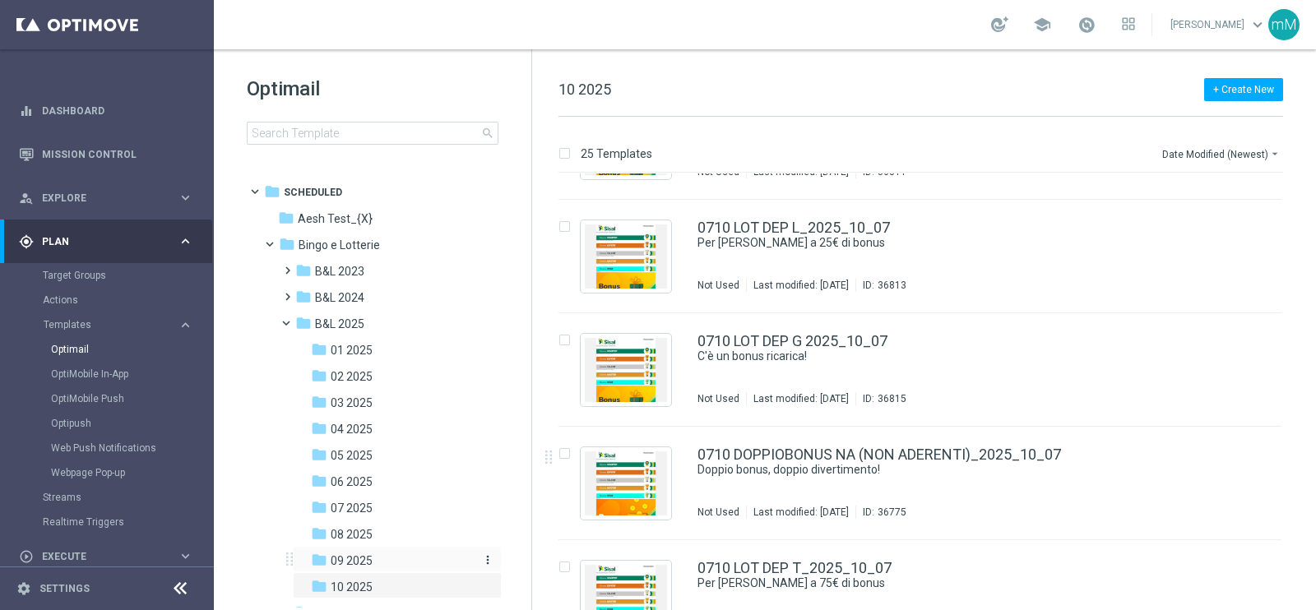
click at [352, 560] on span "09 2025" at bounding box center [352, 560] width 42 height 15
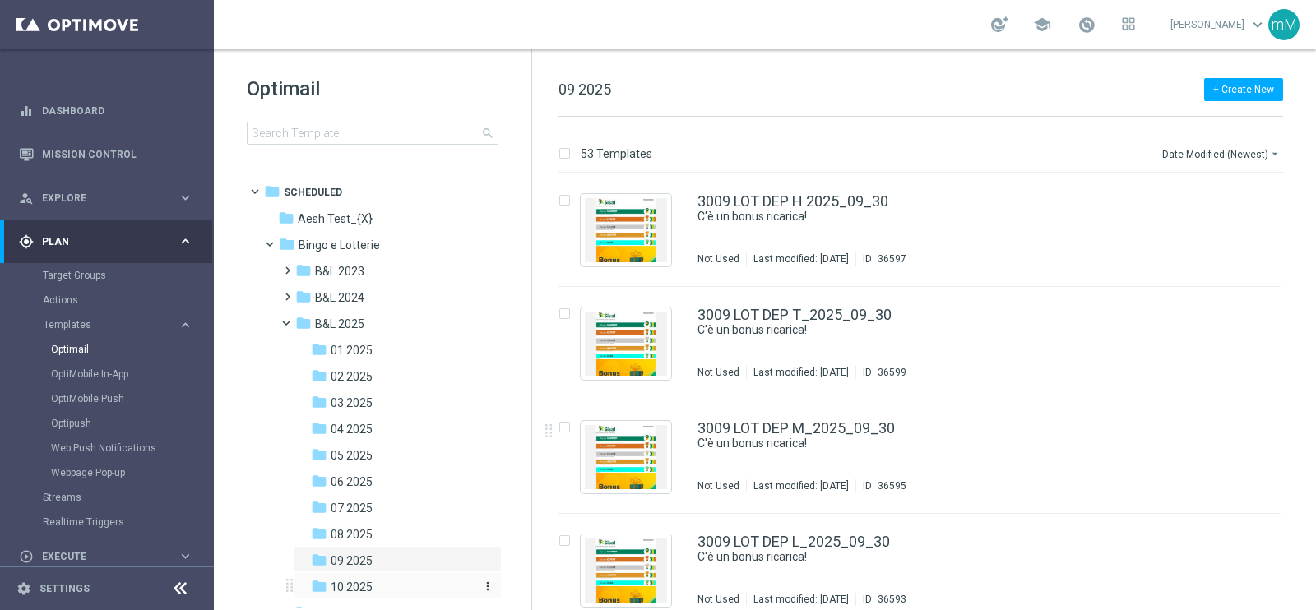
click at [369, 580] on span "10 2025" at bounding box center [352, 587] width 42 height 15
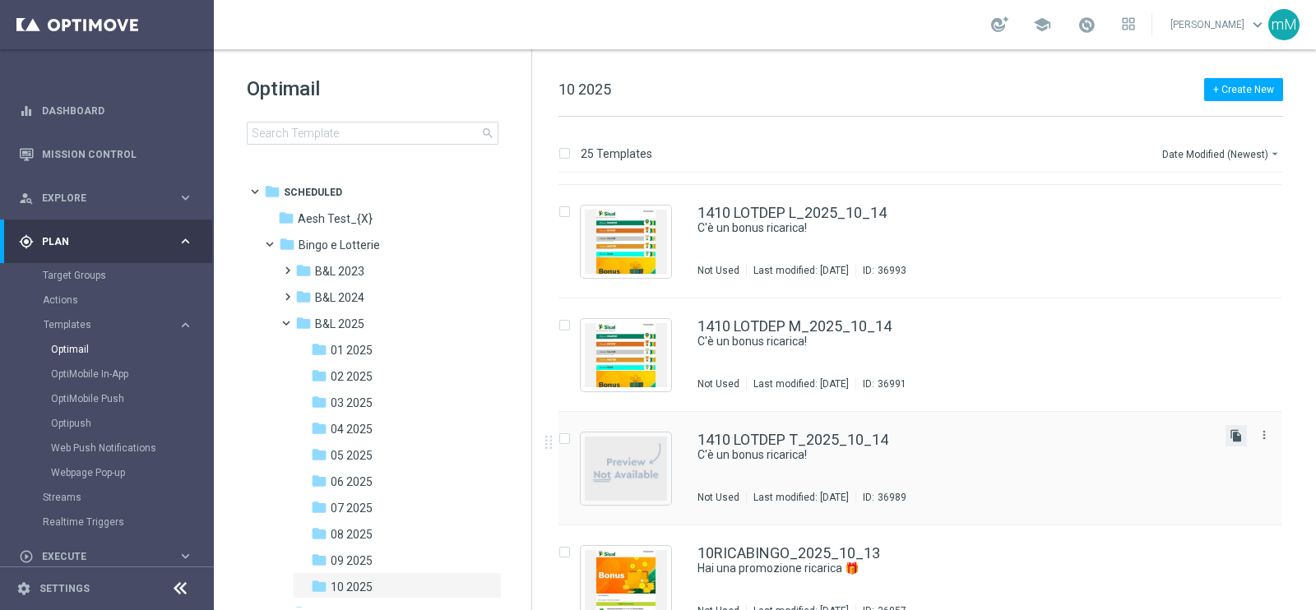
click at [1232, 430] on icon "file_copy" at bounding box center [1235, 435] width 13 height 13
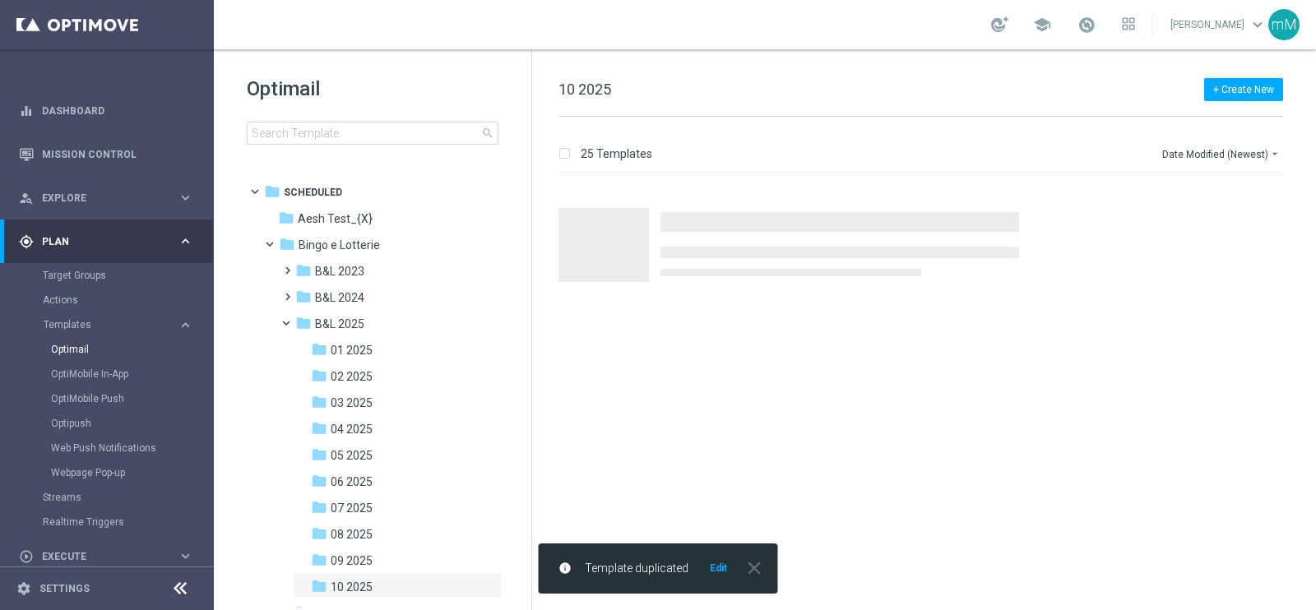
scroll to position [0, 0]
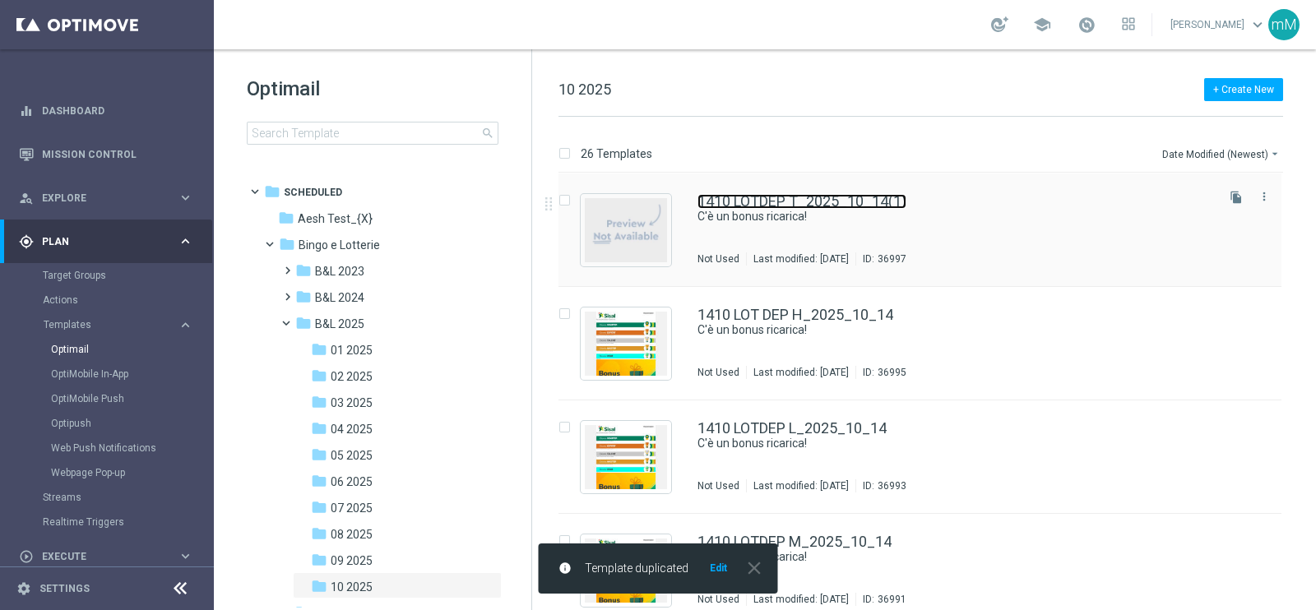
click at [881, 195] on link "1410 LOTDEP T_2025_10_14(1)" at bounding box center [801, 201] width 209 height 15
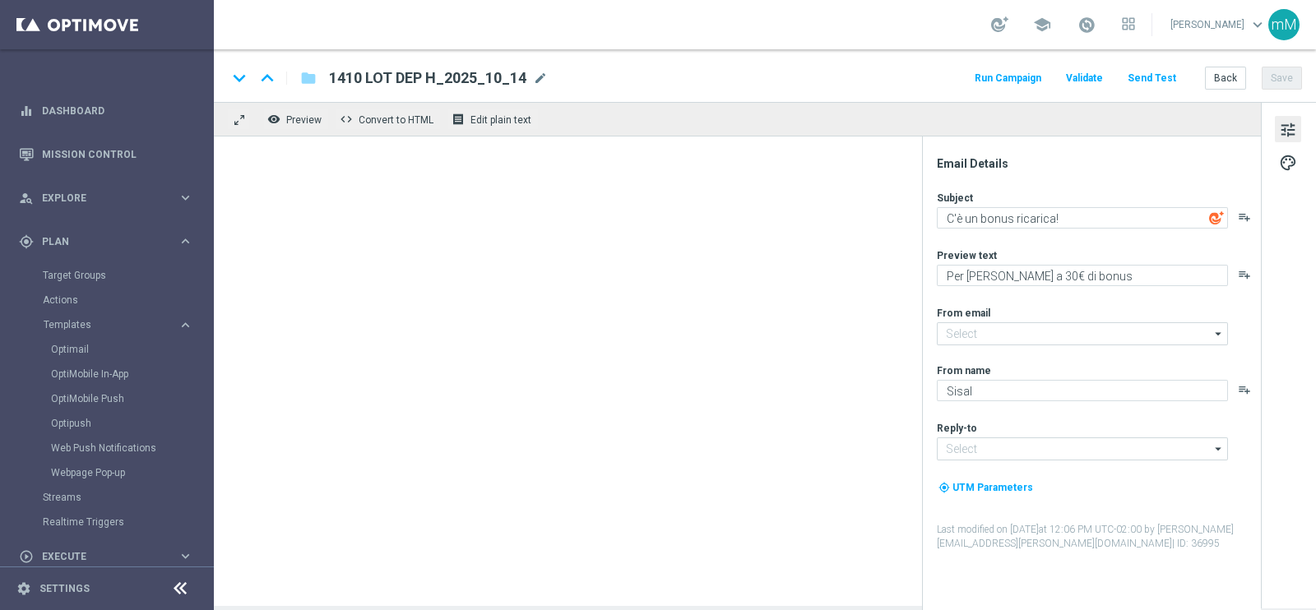
type input "1410 LOTDEP T_2025_10_14(1)"
type textarea "Per te fino a 25.000 Sisal point"
type input "[EMAIL_ADDRESS][DOMAIN_NAME]"
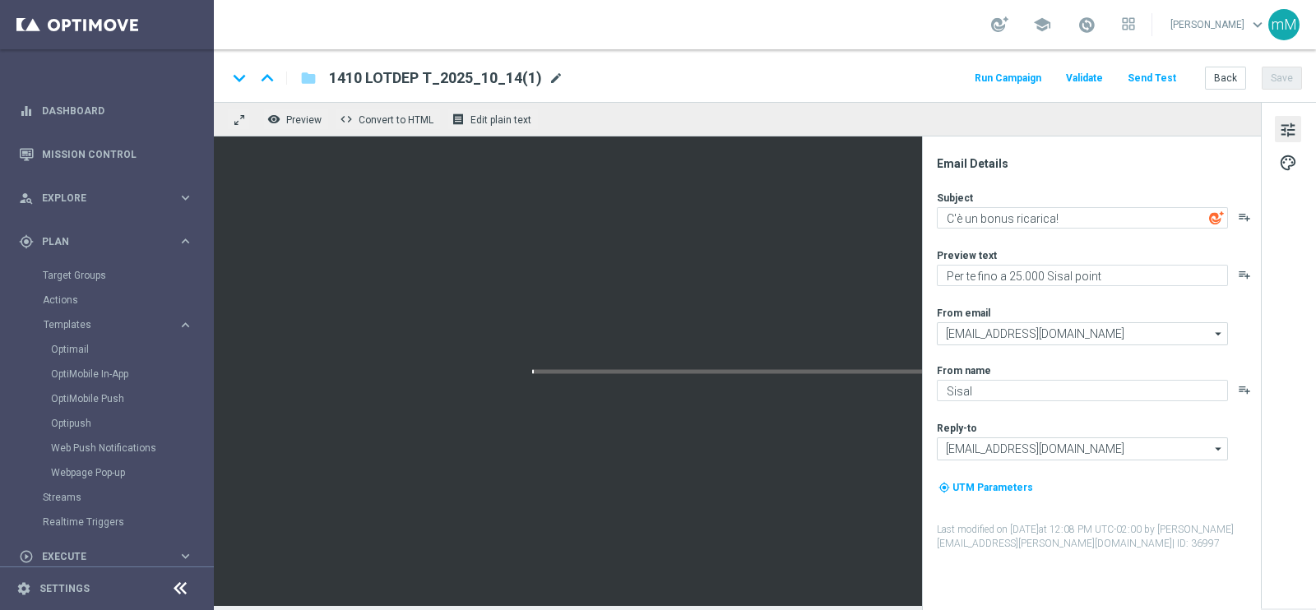
click at [560, 80] on span "mode_edit" at bounding box center [555, 78] width 15 height 15
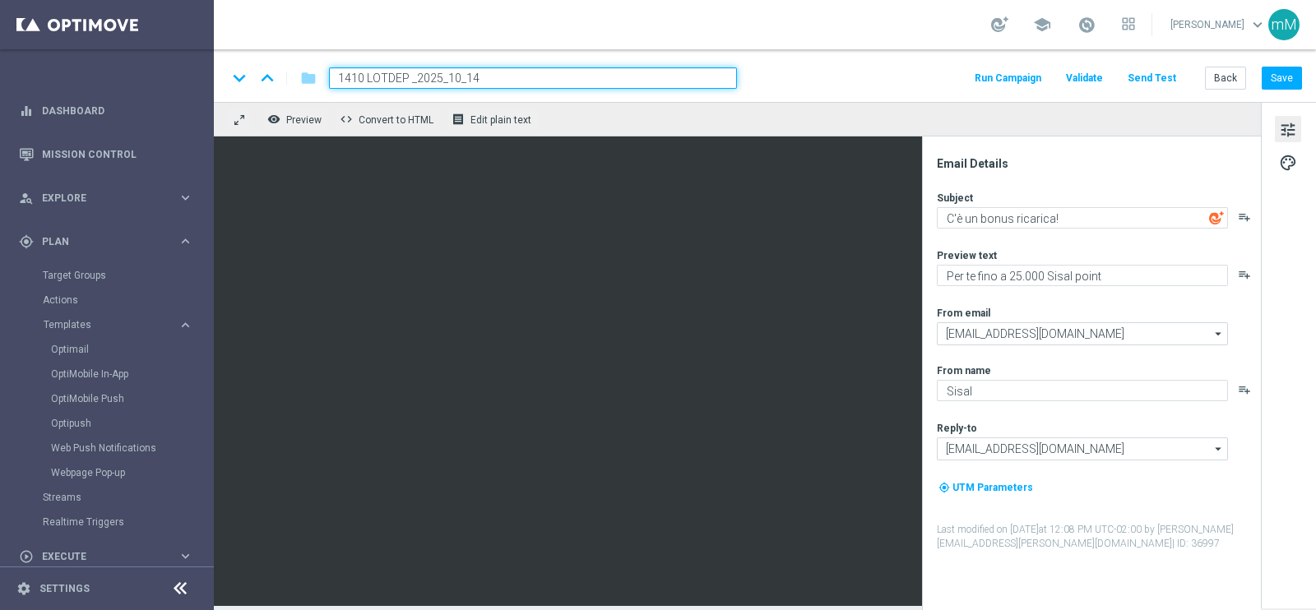
type input "1410 LOTDEP G_2025_10_14"
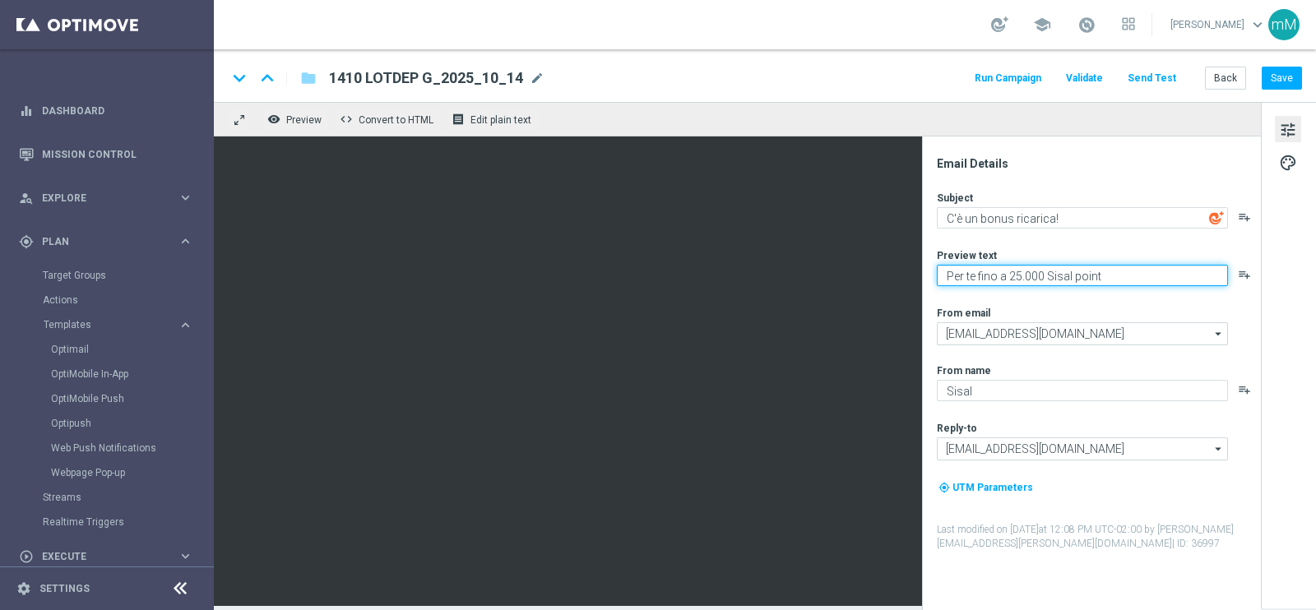
click at [1019, 281] on textarea "Per te fino a 25.000 Sisal point" at bounding box center [1082, 275] width 291 height 21
type textarea "Per te fino a 40.000 Sisal point"
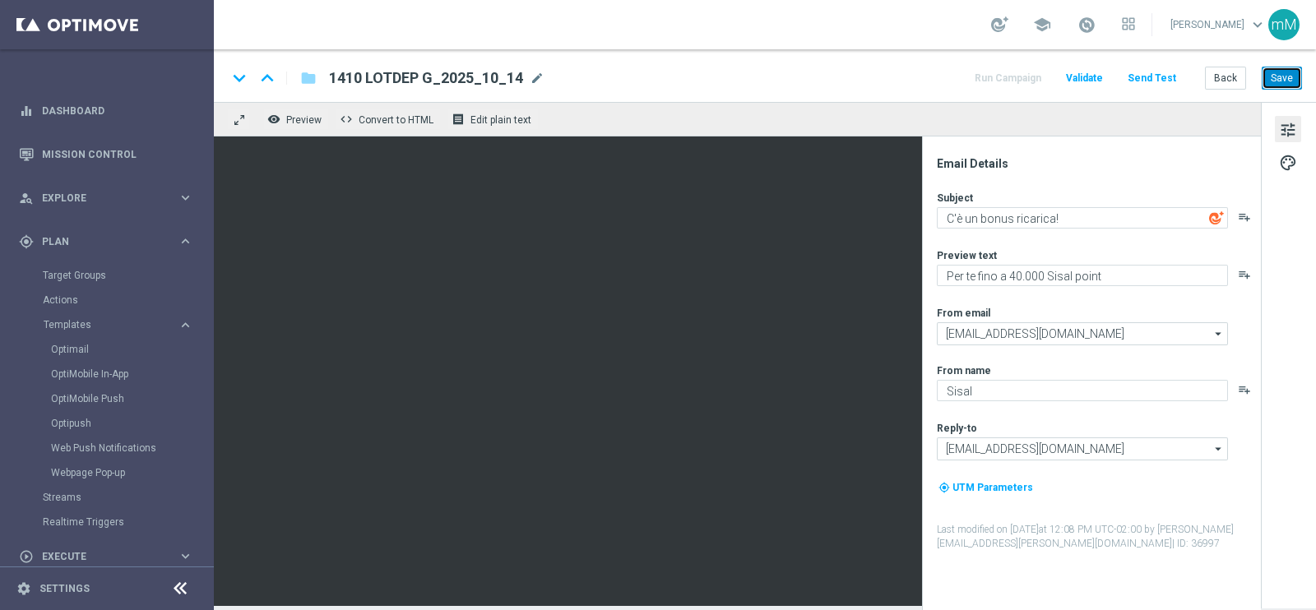
click at [1293, 69] on button "Save" at bounding box center [1281, 78] width 40 height 23
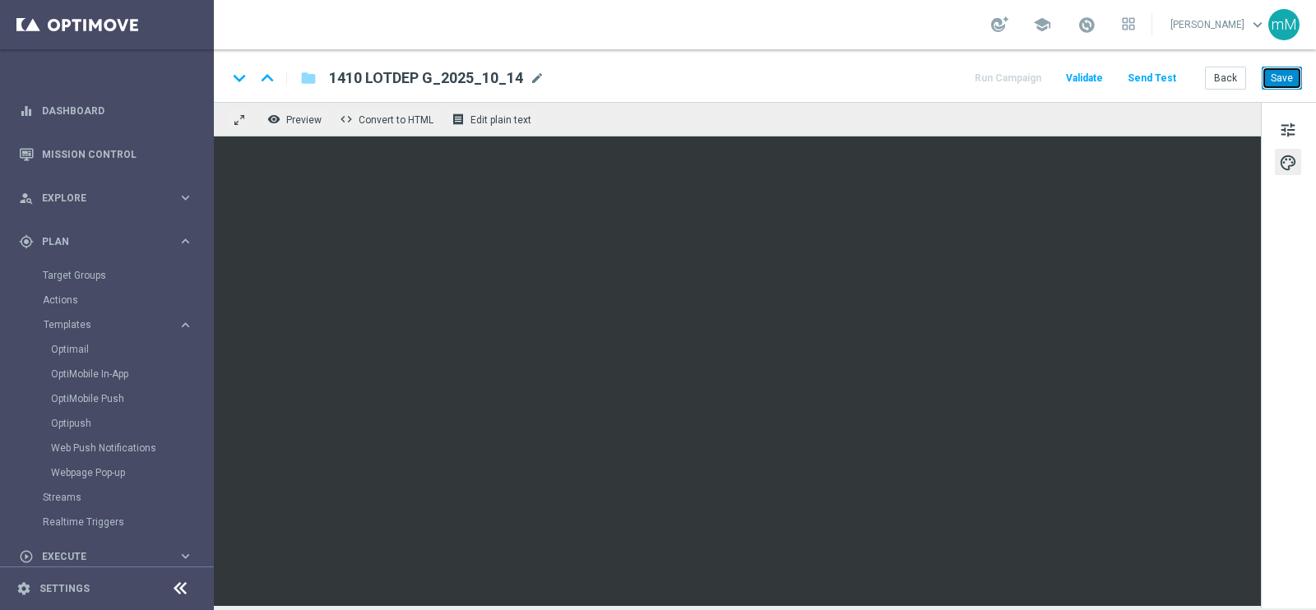
click at [1286, 88] on button "Save" at bounding box center [1281, 78] width 40 height 23
click at [1270, 79] on button "Save" at bounding box center [1281, 78] width 40 height 23
click at [1268, 76] on button "Save" at bounding box center [1281, 78] width 40 height 23
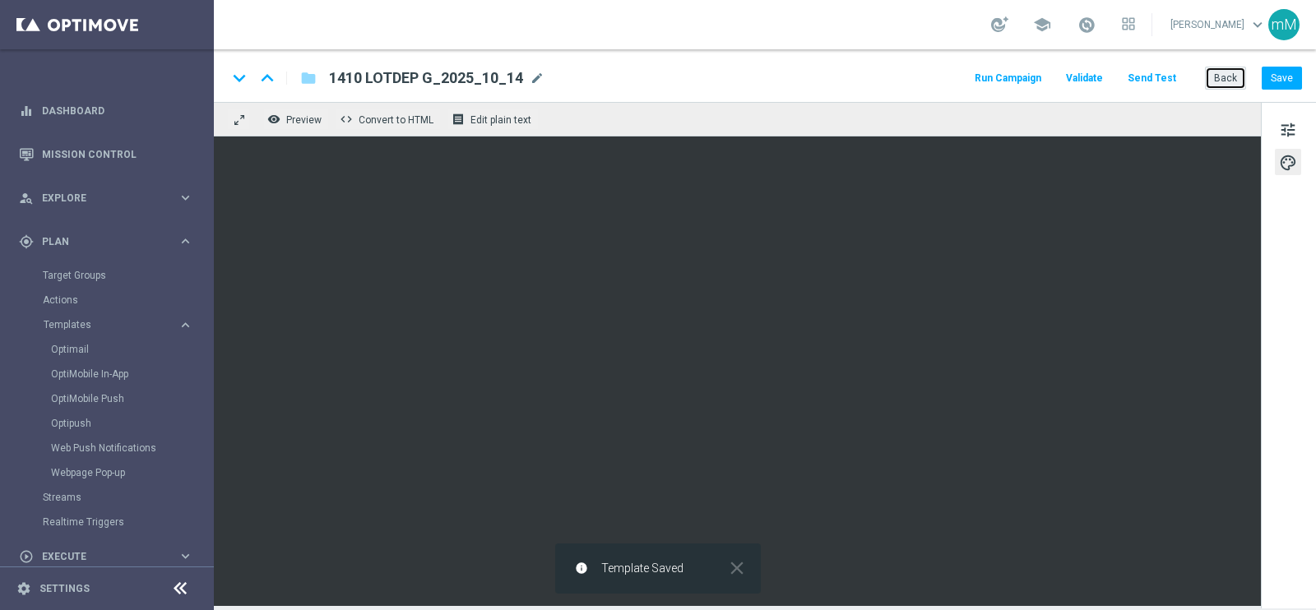
click at [1221, 81] on button "Back" at bounding box center [1225, 78] width 41 height 23
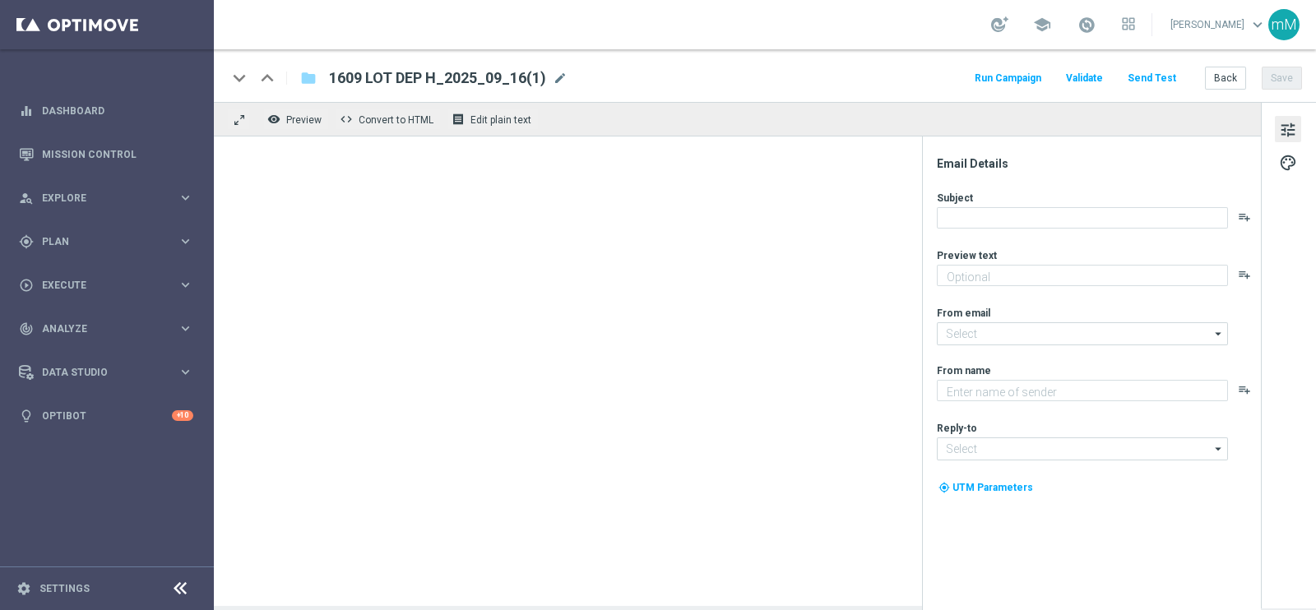
type textarea "Per [PERSON_NAME] a 30€ di bonus"
type input "[EMAIL_ADDRESS][DOMAIN_NAME]"
type textarea "Sisal"
type input "[EMAIL_ADDRESS][DOMAIN_NAME]"
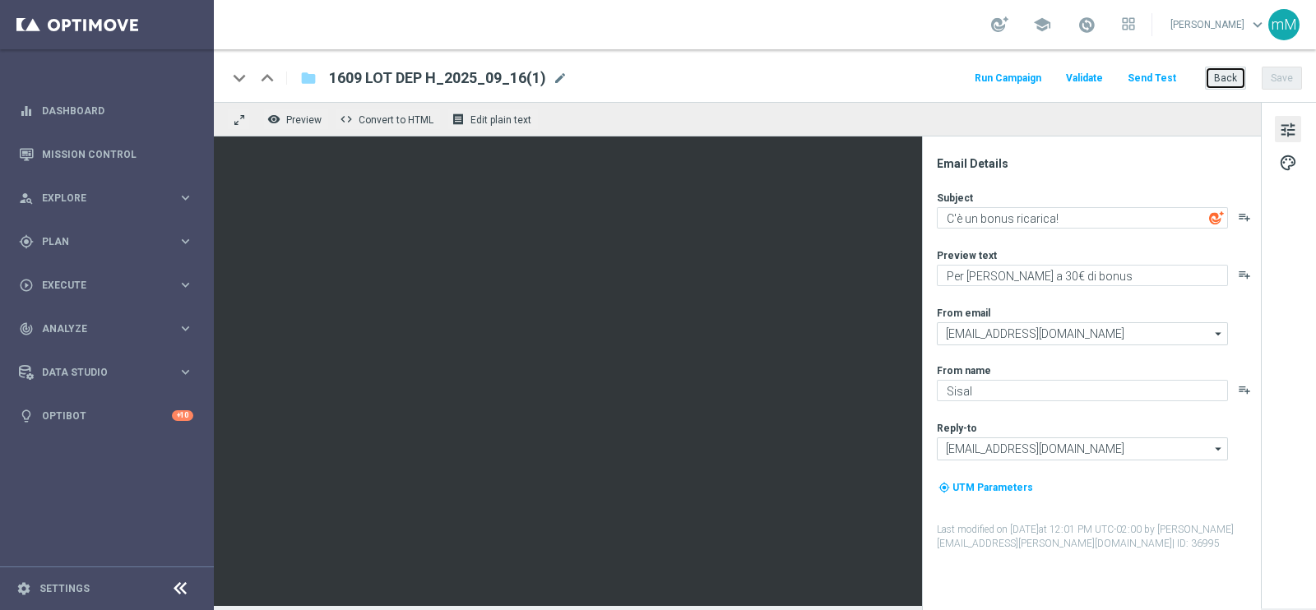
click at [1229, 76] on button "Back" at bounding box center [1225, 78] width 41 height 23
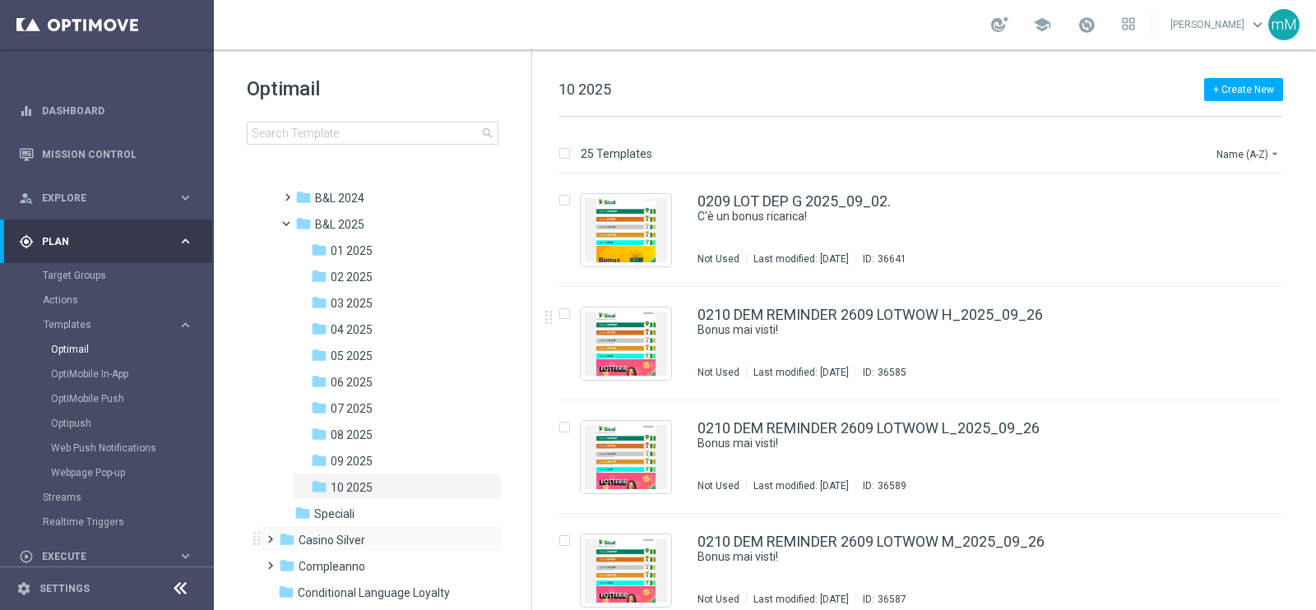
scroll to position [102, 0]
click at [365, 491] on div "folder 10 2025" at bounding box center [392, 485] width 162 height 19
click at [1233, 144] on button "Name (A-Z) arrow_drop_down" at bounding box center [1249, 154] width 68 height 20
click at [1238, 236] on div "Date Modified (Newest)" at bounding box center [1217, 226] width 132 height 23
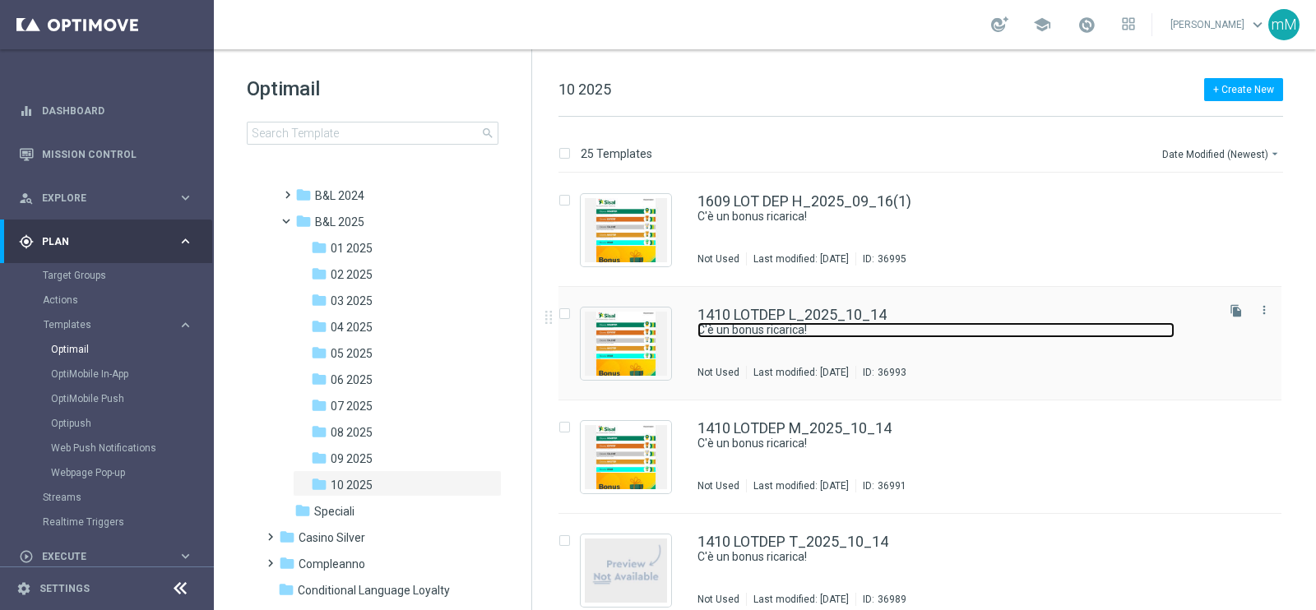
click at [840, 336] on link "C'è un bonus ricarica!" at bounding box center [935, 330] width 477 height 16
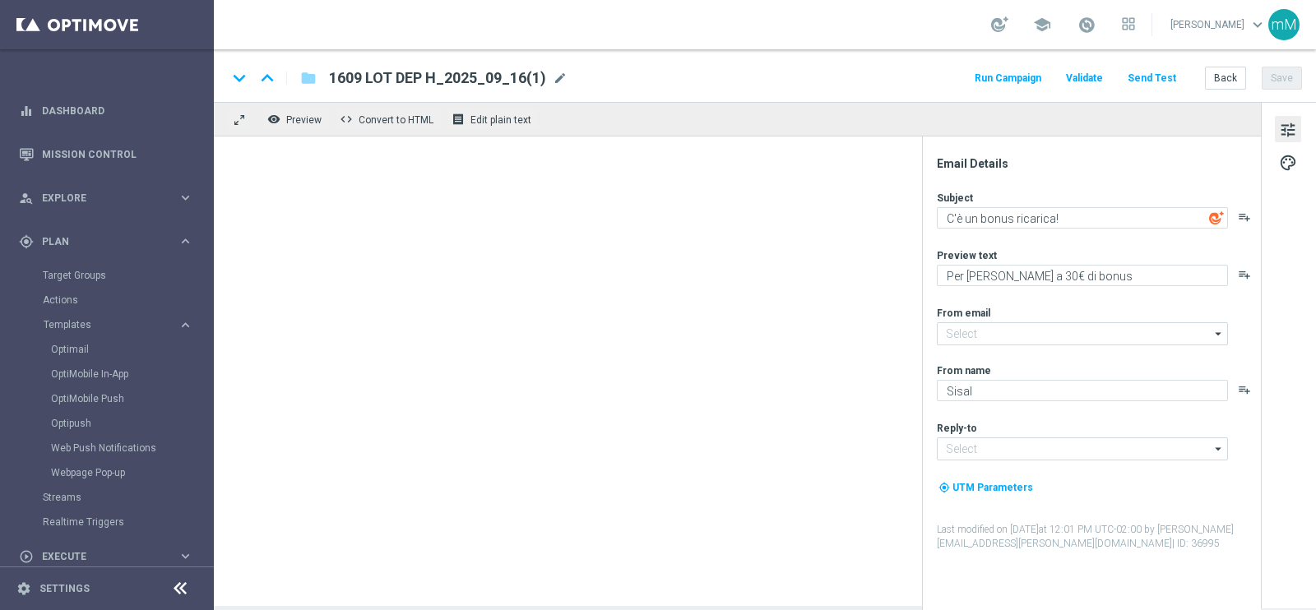
type input "[EMAIL_ADDRESS][DOMAIN_NAME]"
type textarea "Per [PERSON_NAME] a 20.000 Sisal point"
